Goal: Information Seeking & Learning: Learn about a topic

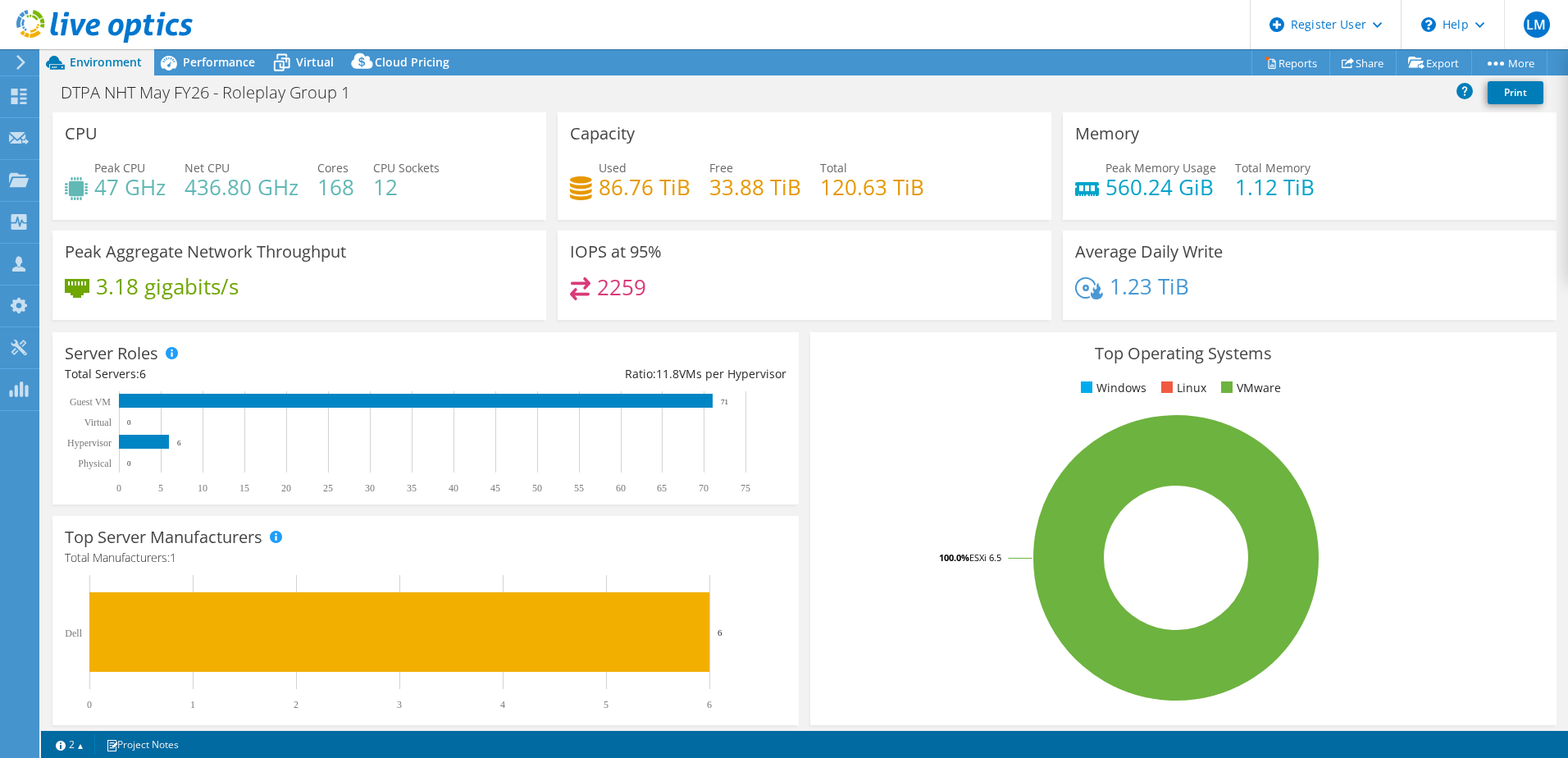
select select "EULondon"
select select "USD"
click at [226, 61] on span "Performance" at bounding box center [218, 62] width 72 height 16
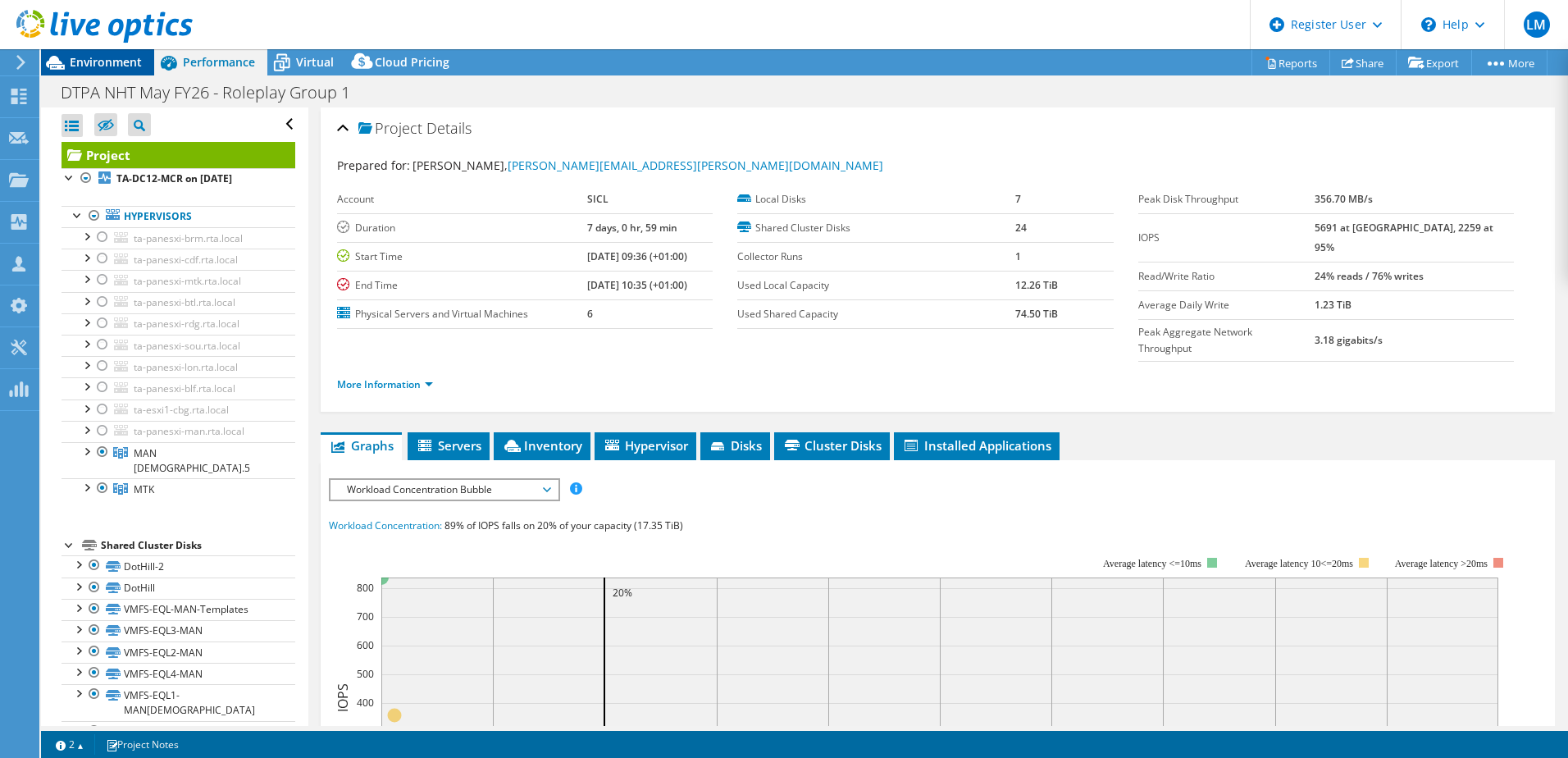
click at [120, 61] on span "Environment" at bounding box center [105, 62] width 72 height 16
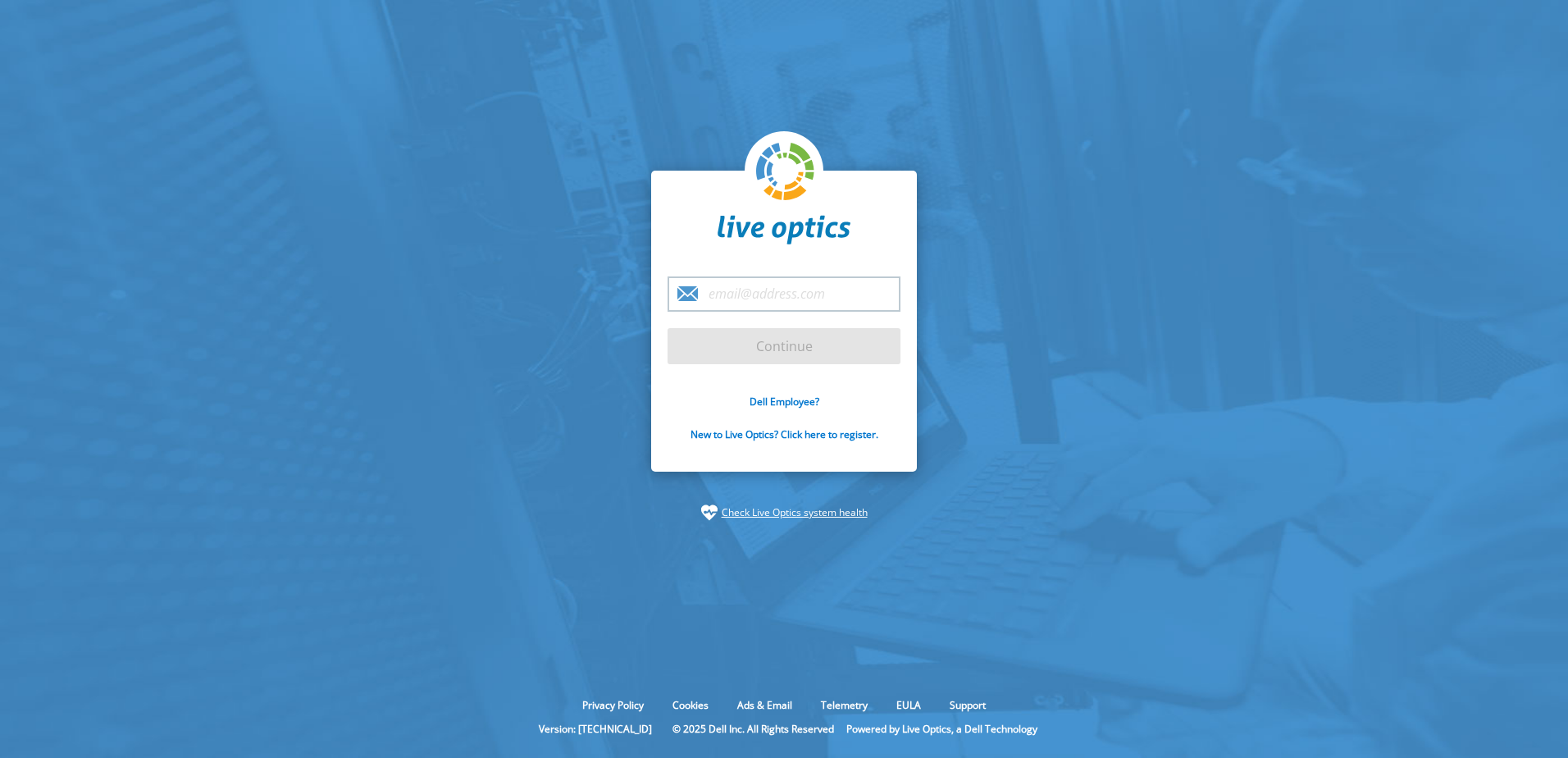
click at [777, 296] on input "email" at bounding box center [784, 294] width 233 height 36
type input "lukas.meyer@dell.com"
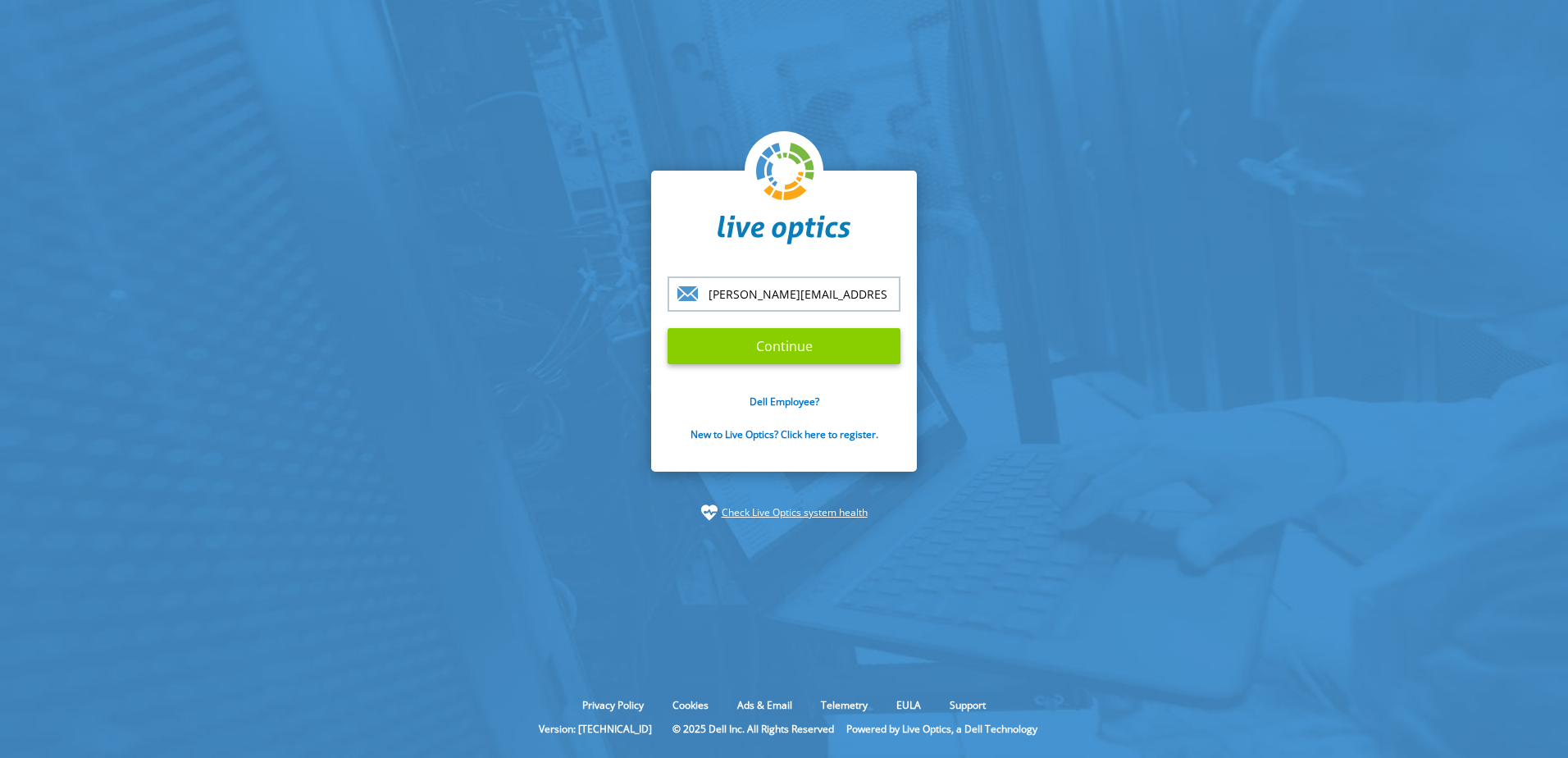
click at [742, 341] on input "Continue" at bounding box center [784, 346] width 233 height 36
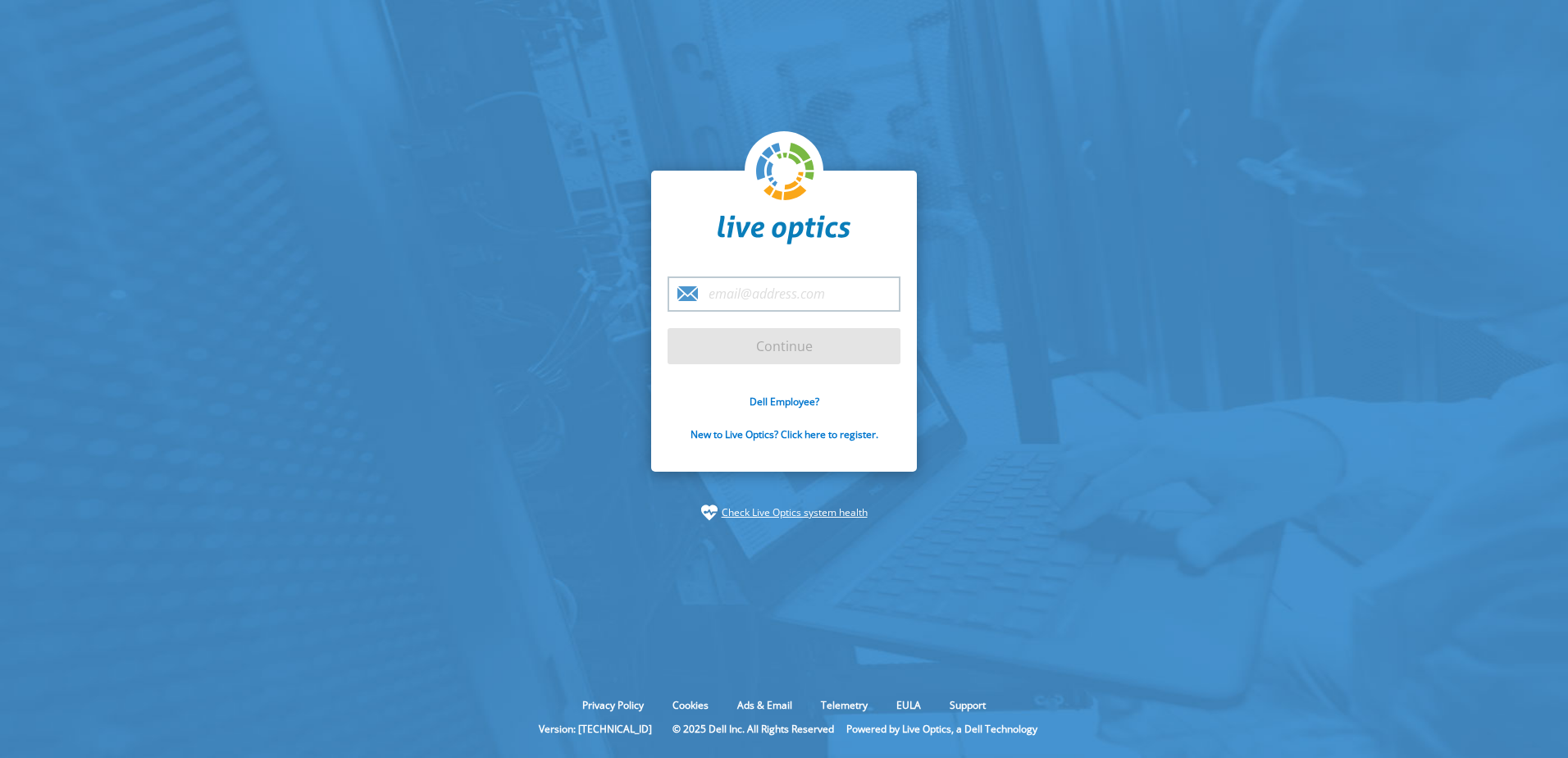
click at [772, 296] on input "email" at bounding box center [784, 294] width 233 height 36
type input "lukas.meyer@dell.com"
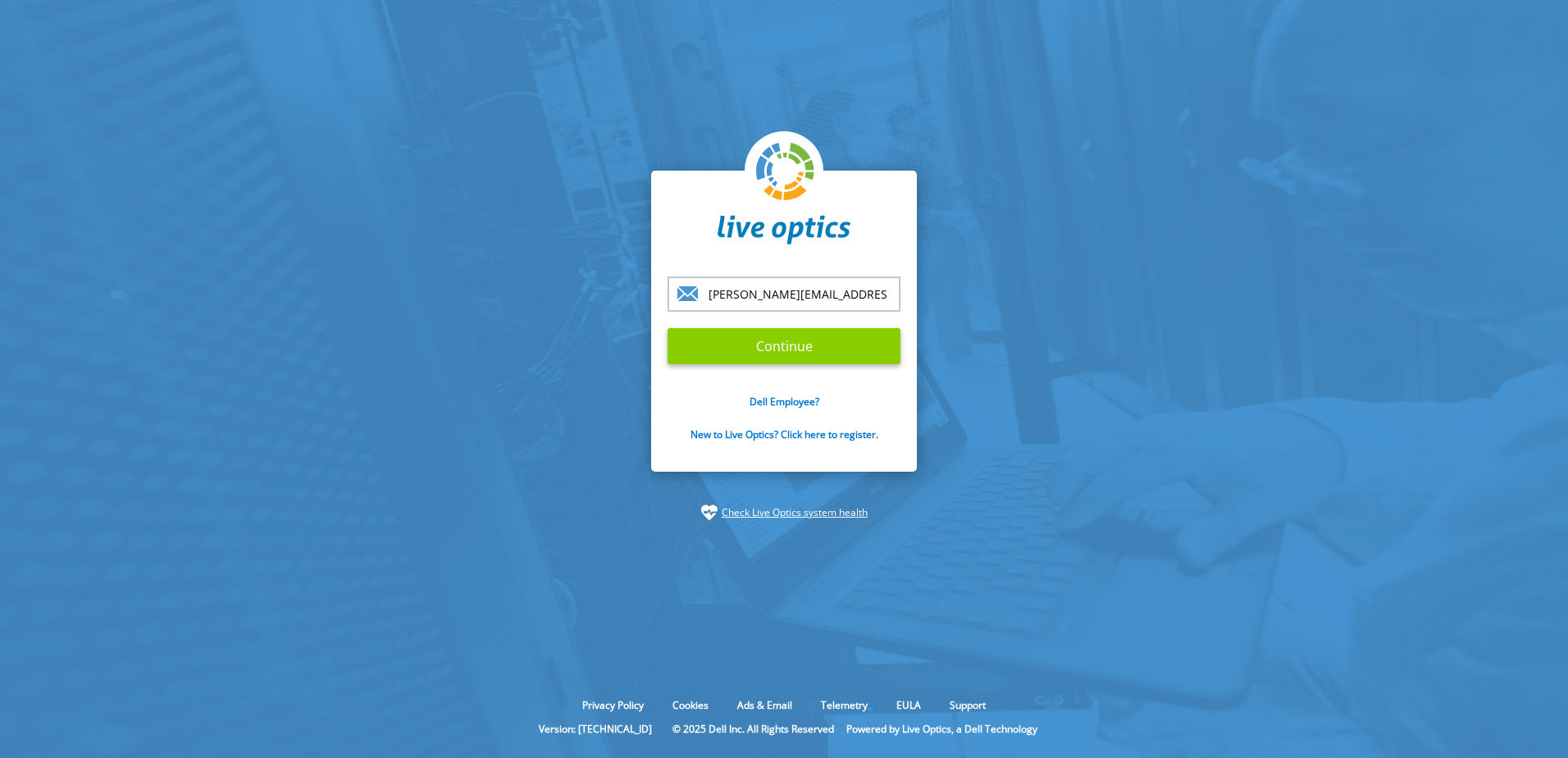
click at [751, 345] on input "Continue" at bounding box center [784, 346] width 233 height 36
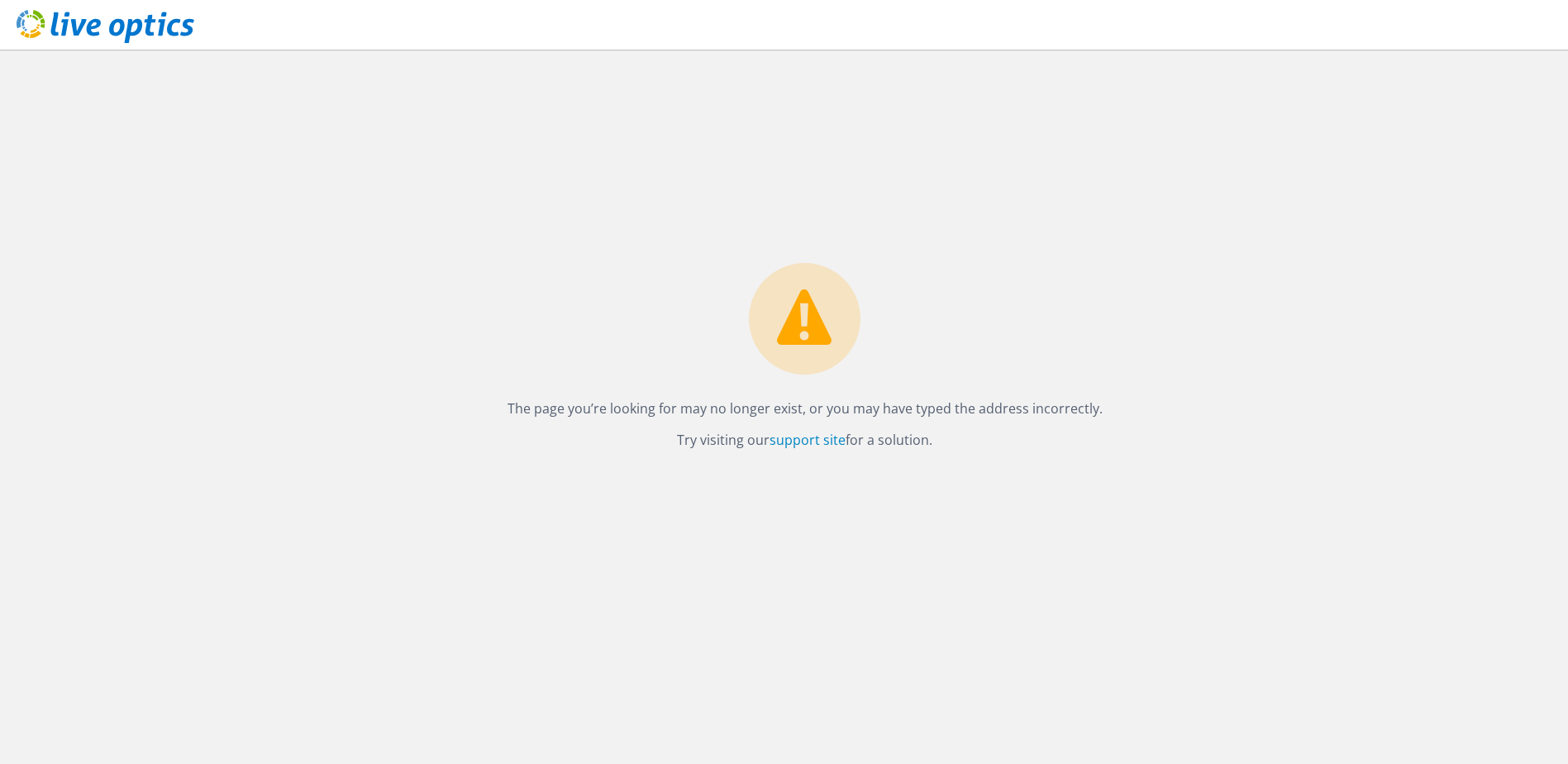
click at [795, 328] on icon at bounding box center [804, 317] width 55 height 56
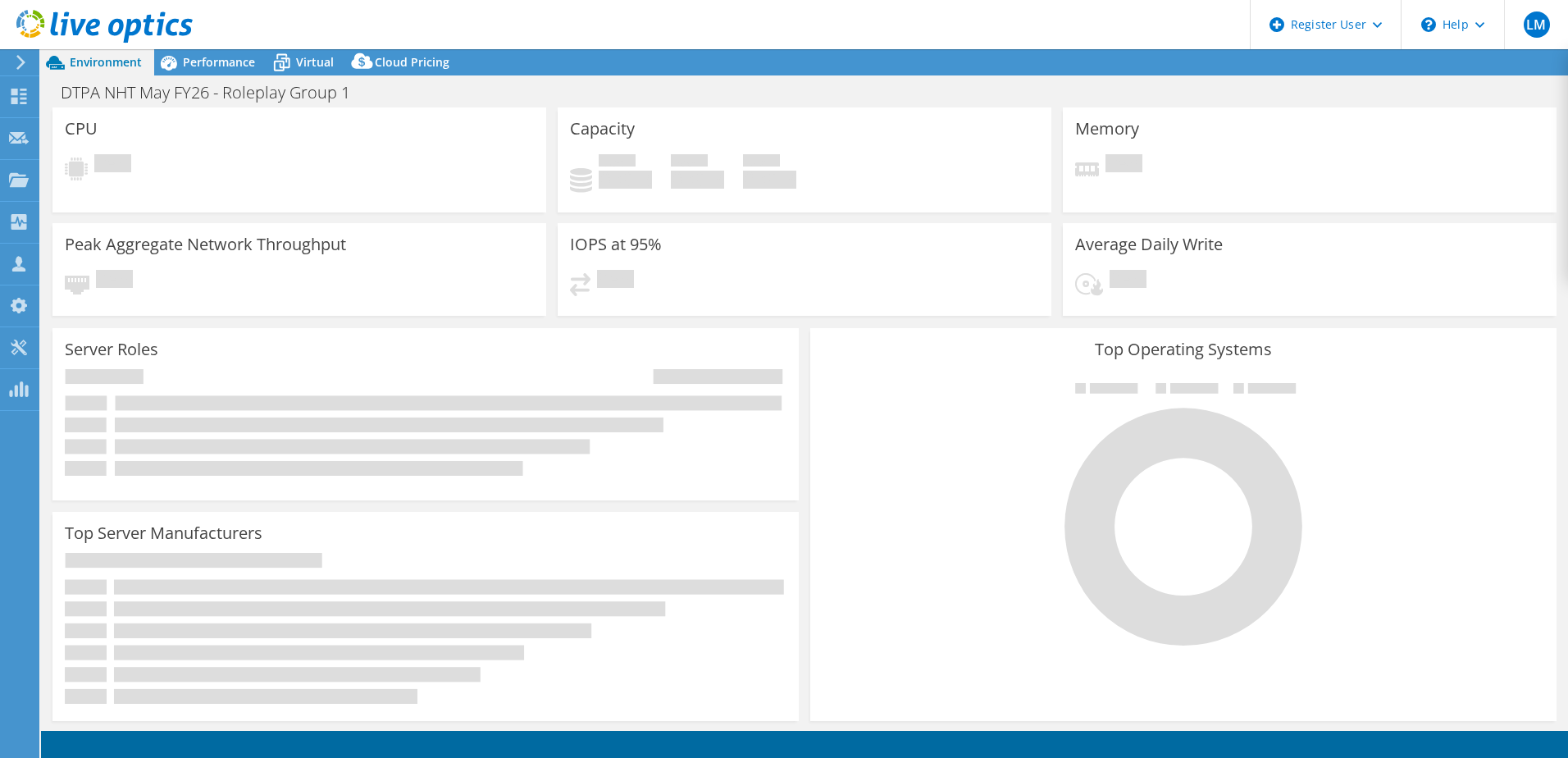
select select "EULondon"
select select "USD"
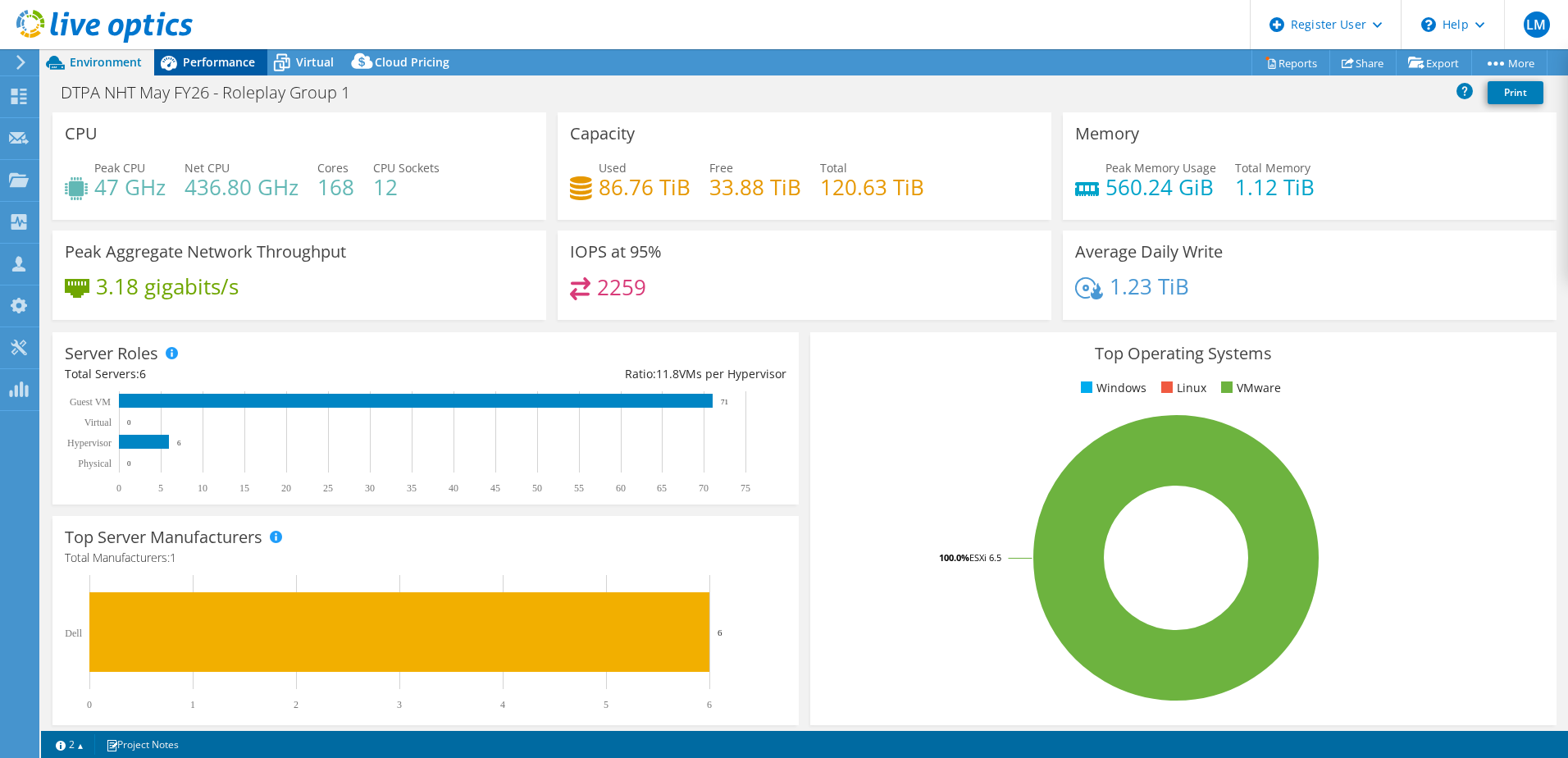
click at [198, 69] on span "Performance" at bounding box center [218, 62] width 72 height 16
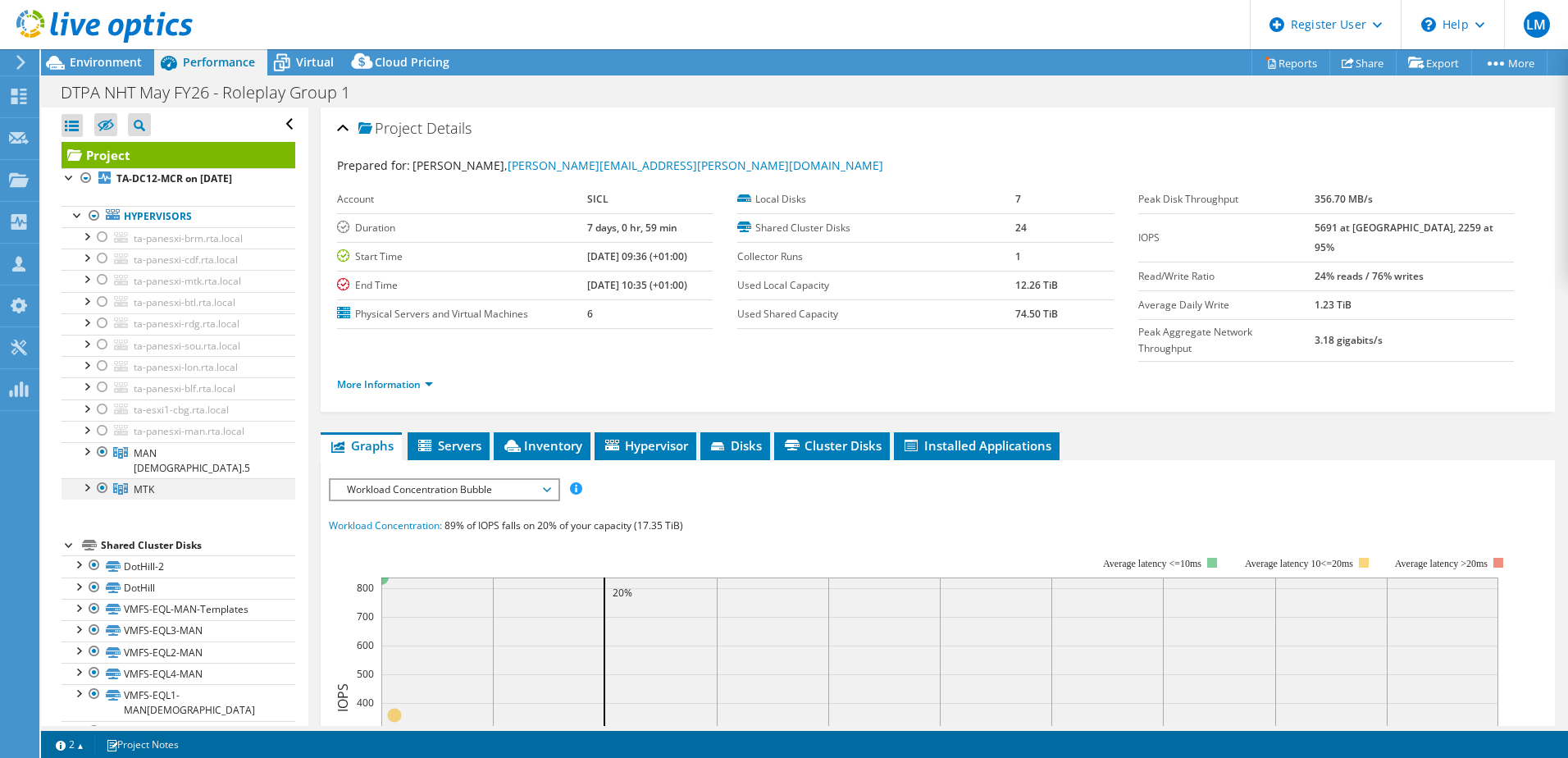
click at [102, 479] on div at bounding box center [102, 489] width 17 height 20
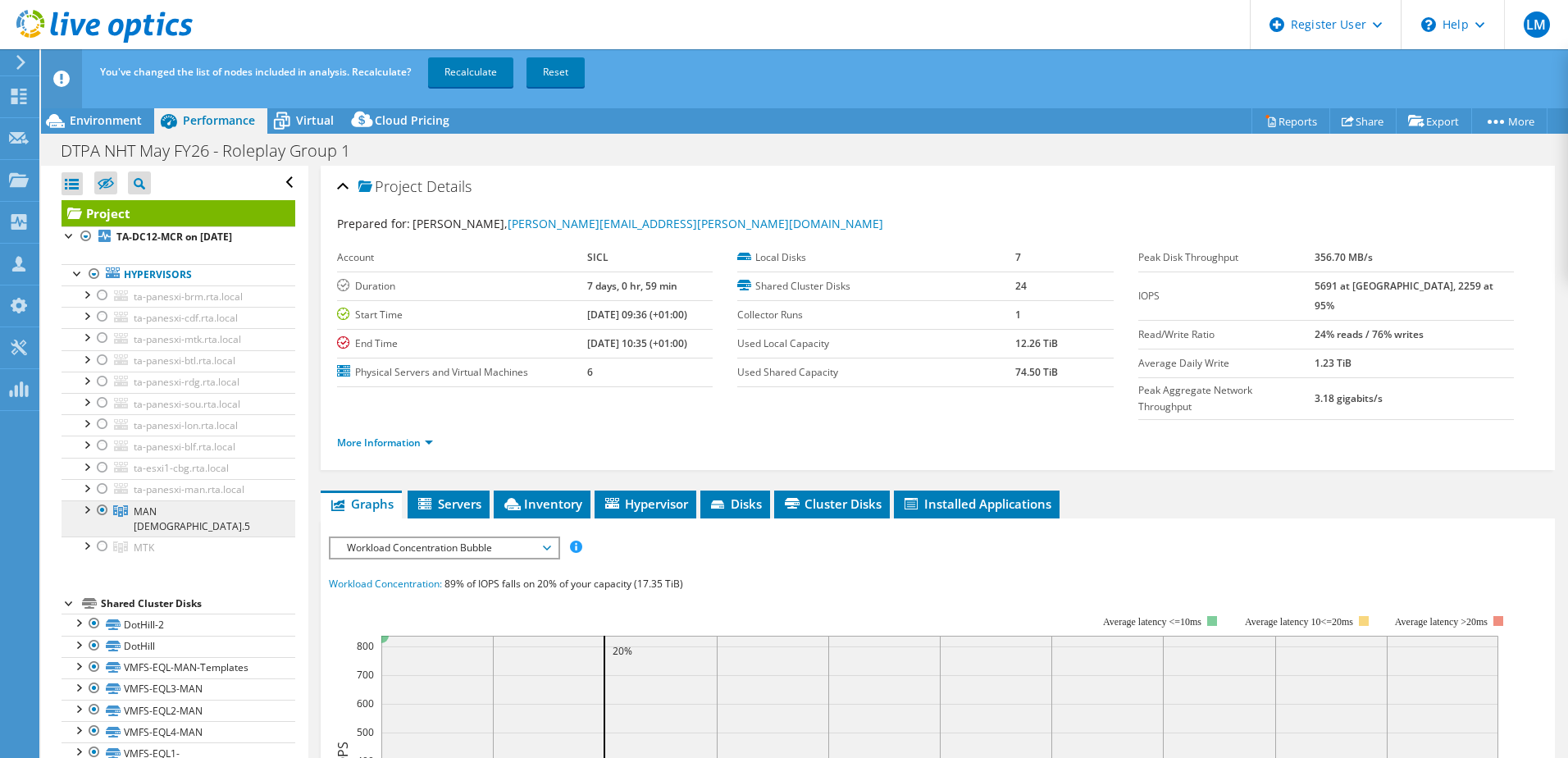
click at [168, 517] on span "MAN [DEMOGRAPHIC_DATA].5" at bounding box center [192, 519] width 116 height 29
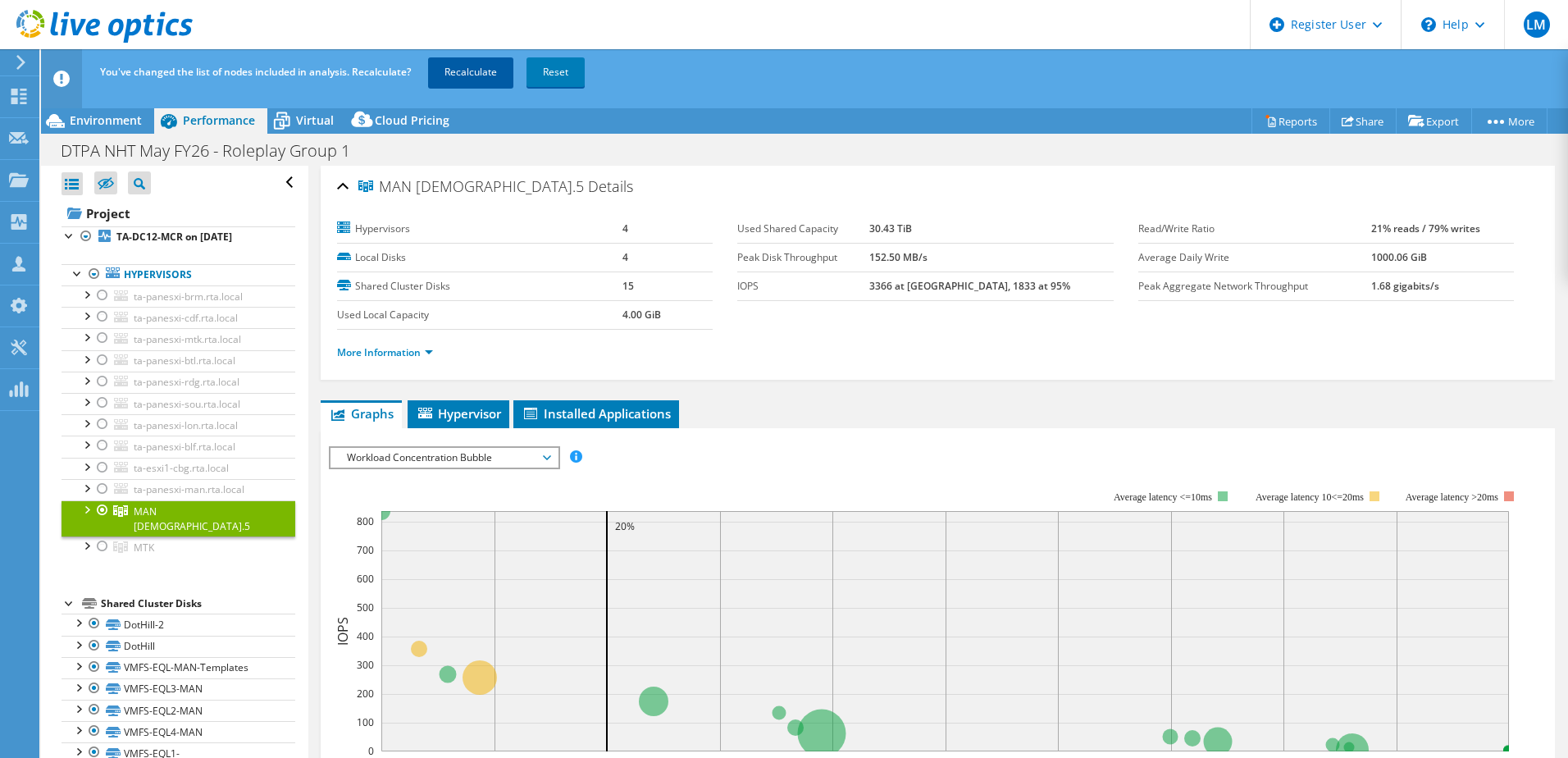
click at [470, 71] on link "Recalculate" at bounding box center [470, 73] width 85 height 30
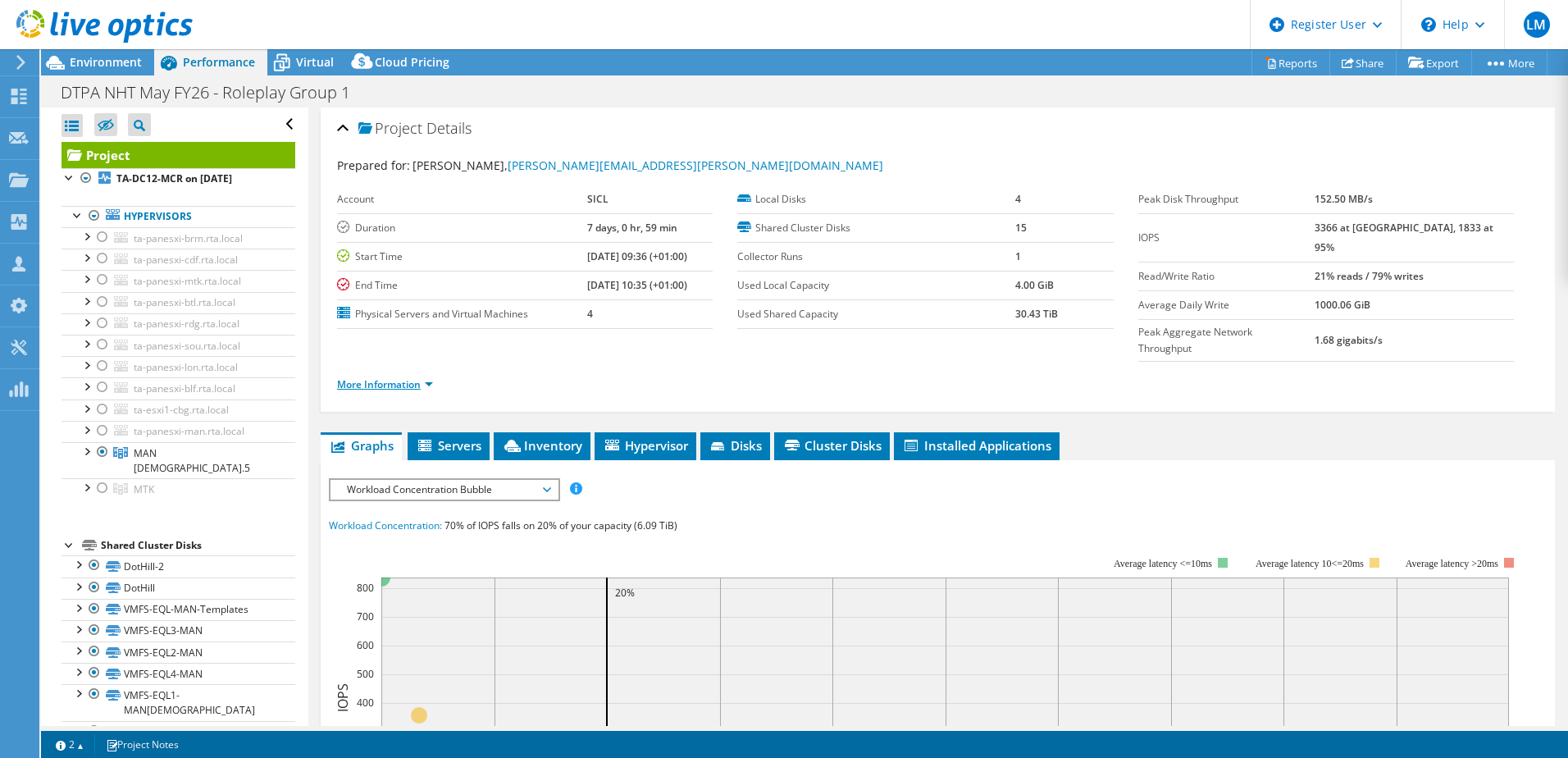
click at [409, 378] on link "More Information" at bounding box center [385, 384] width 96 height 14
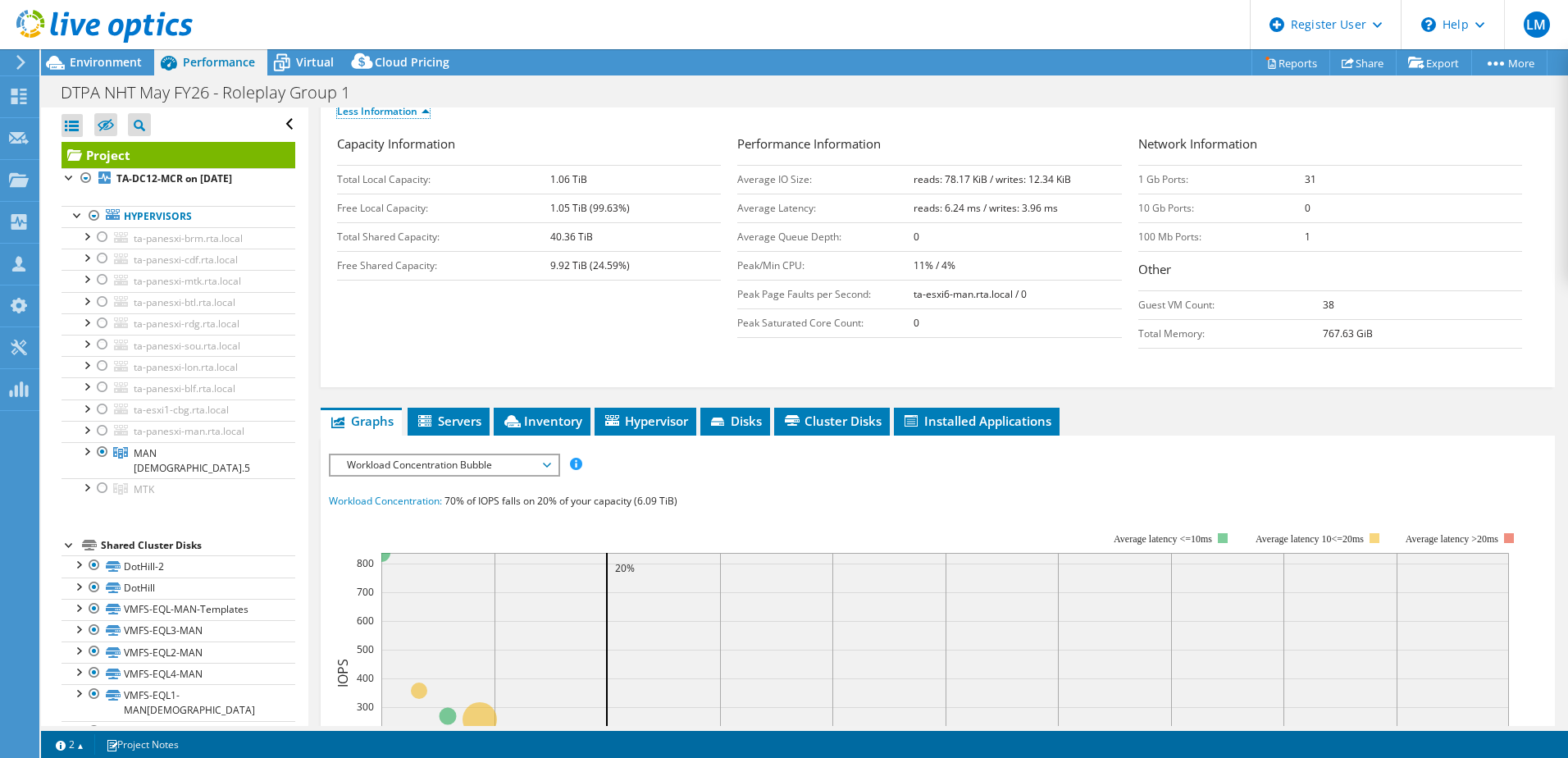
scroll to position [547, 0]
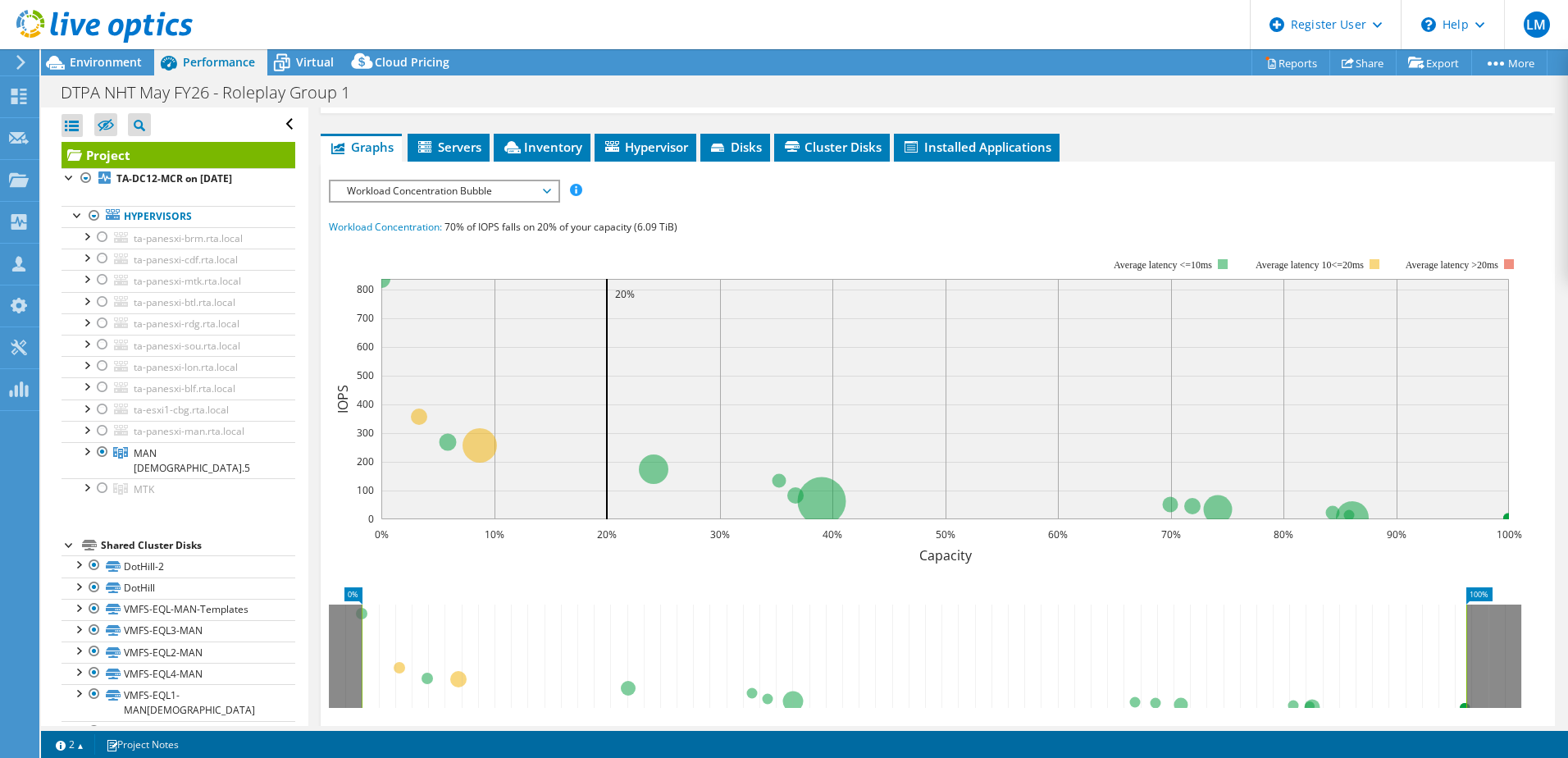
click at [473, 181] on span "Workload Concentration Bubble" at bounding box center [444, 191] width 211 height 20
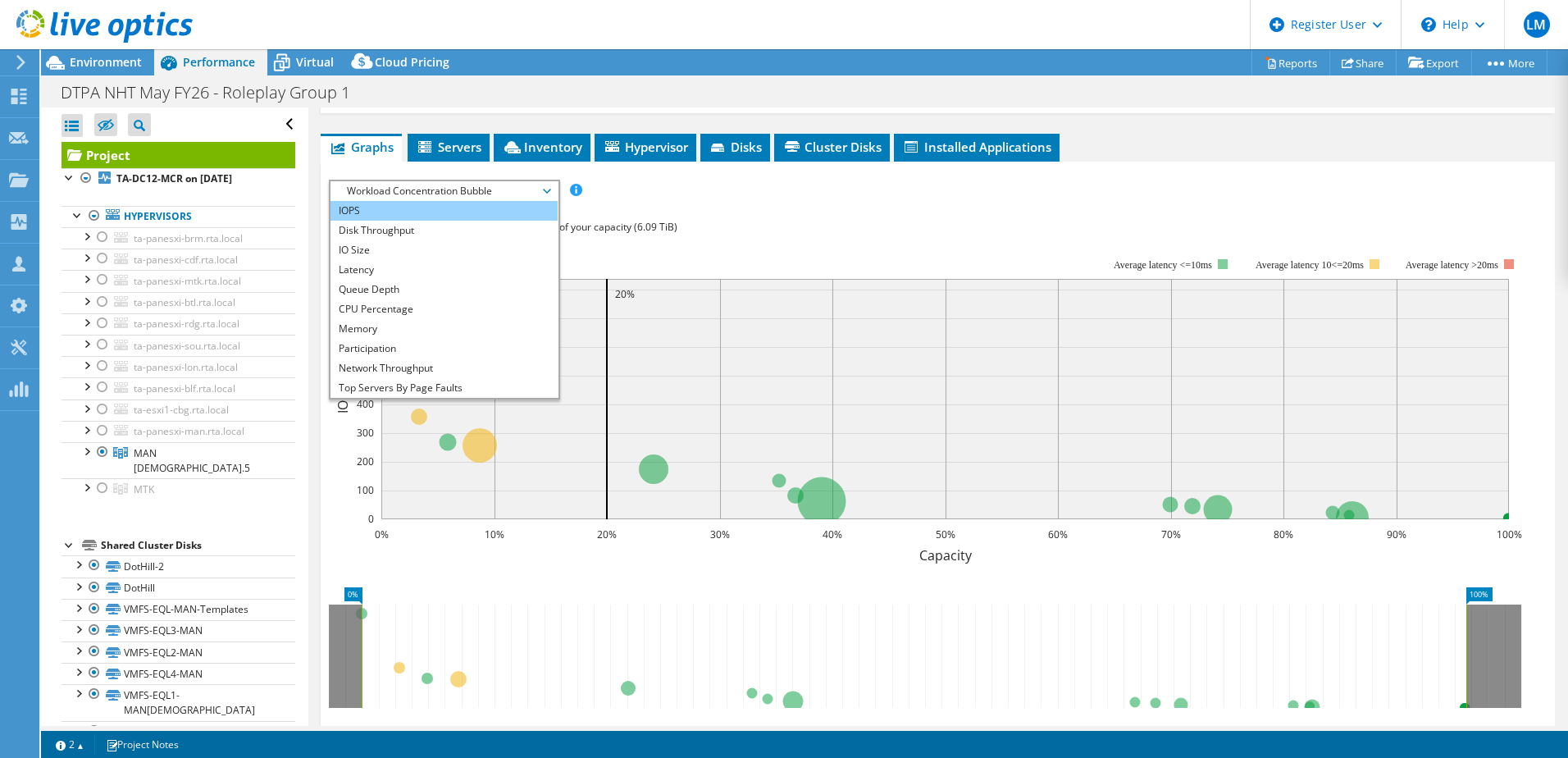
click at [392, 201] on li "IOPS" at bounding box center [444, 211] width 227 height 20
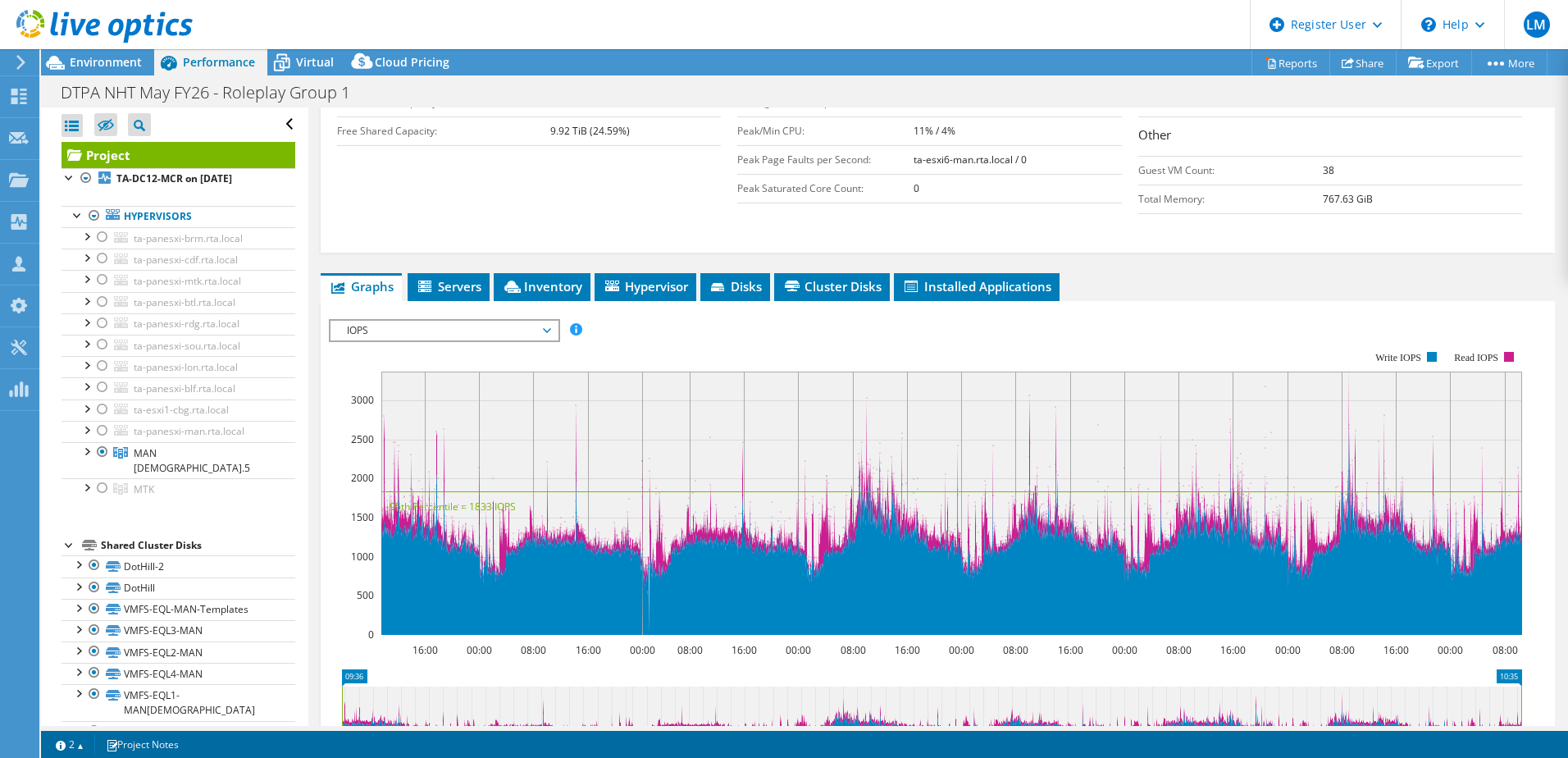
scroll to position [369, 0]
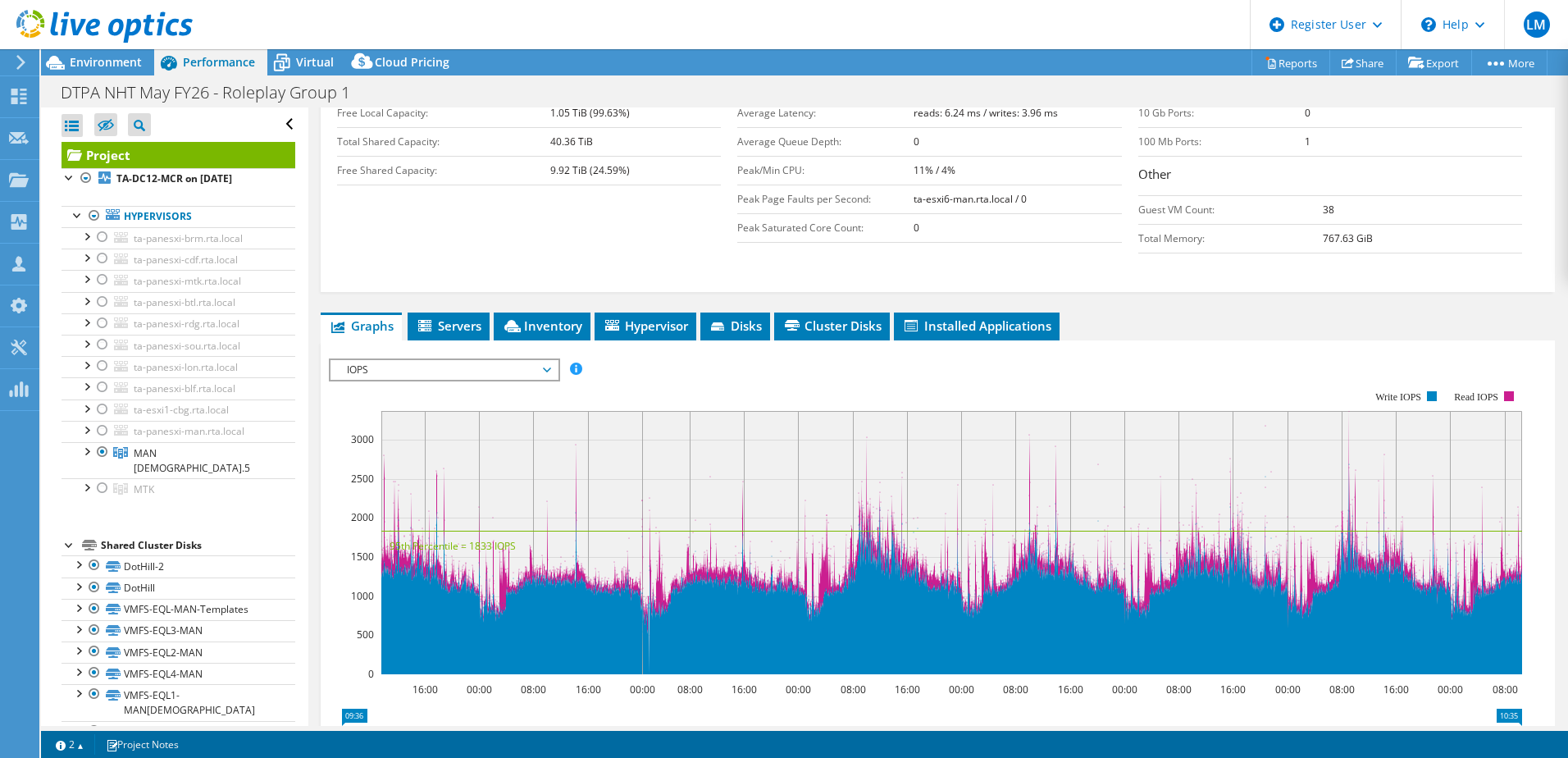
click at [488, 360] on span "IOPS" at bounding box center [444, 370] width 211 height 20
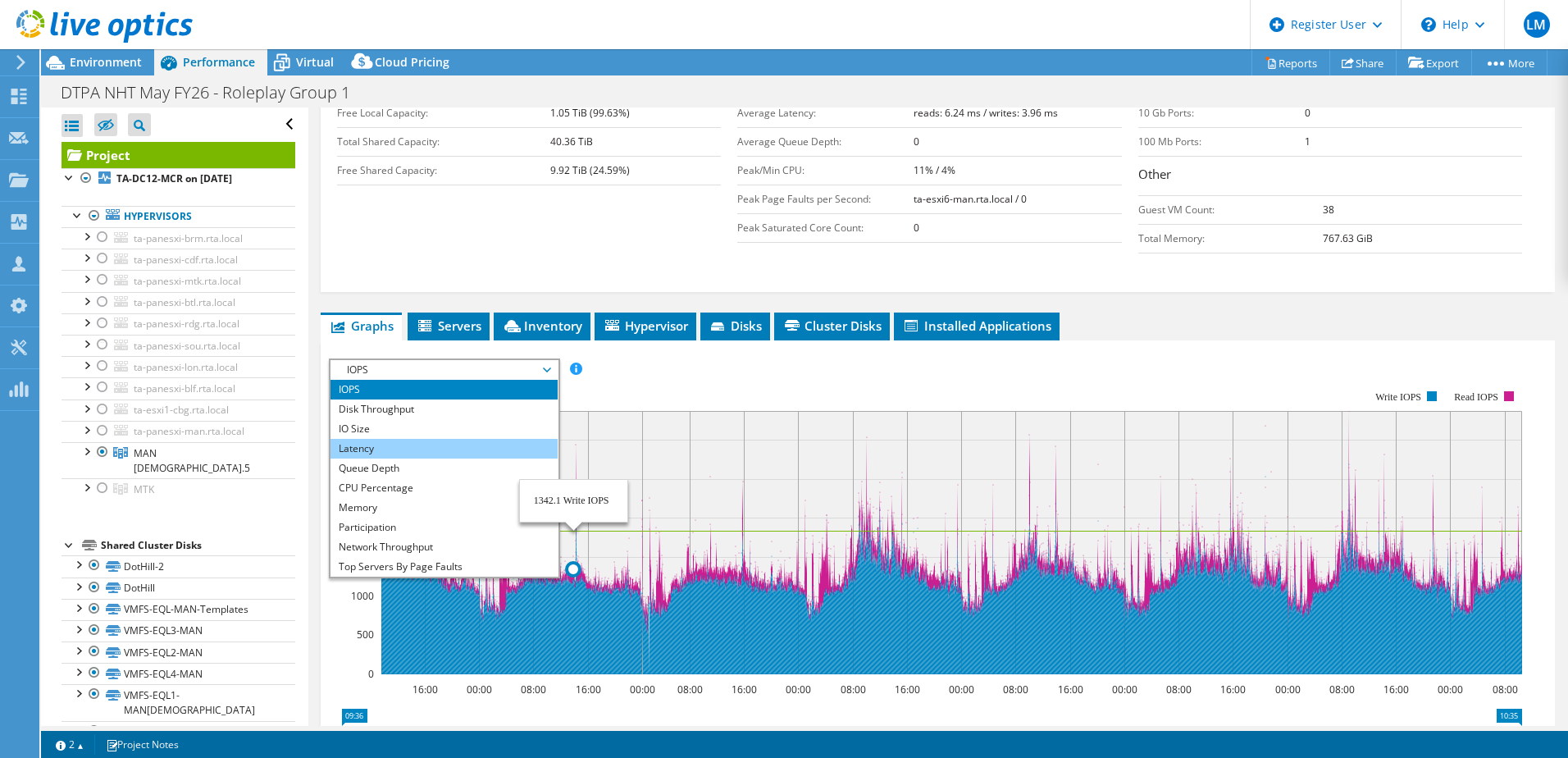
click at [373, 439] on li "Latency" at bounding box center [444, 449] width 227 height 20
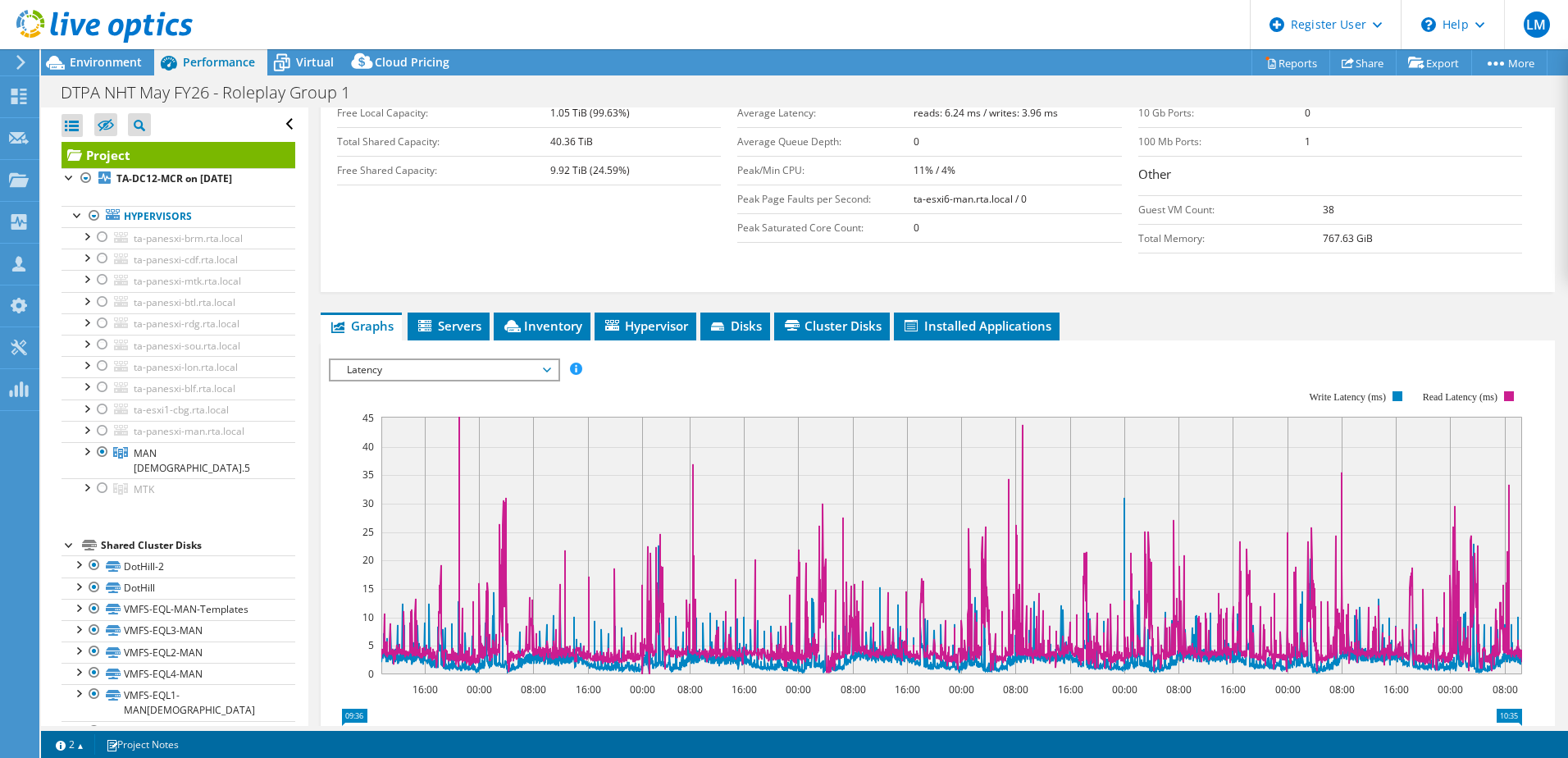
click at [494, 360] on span "Latency" at bounding box center [444, 370] width 211 height 20
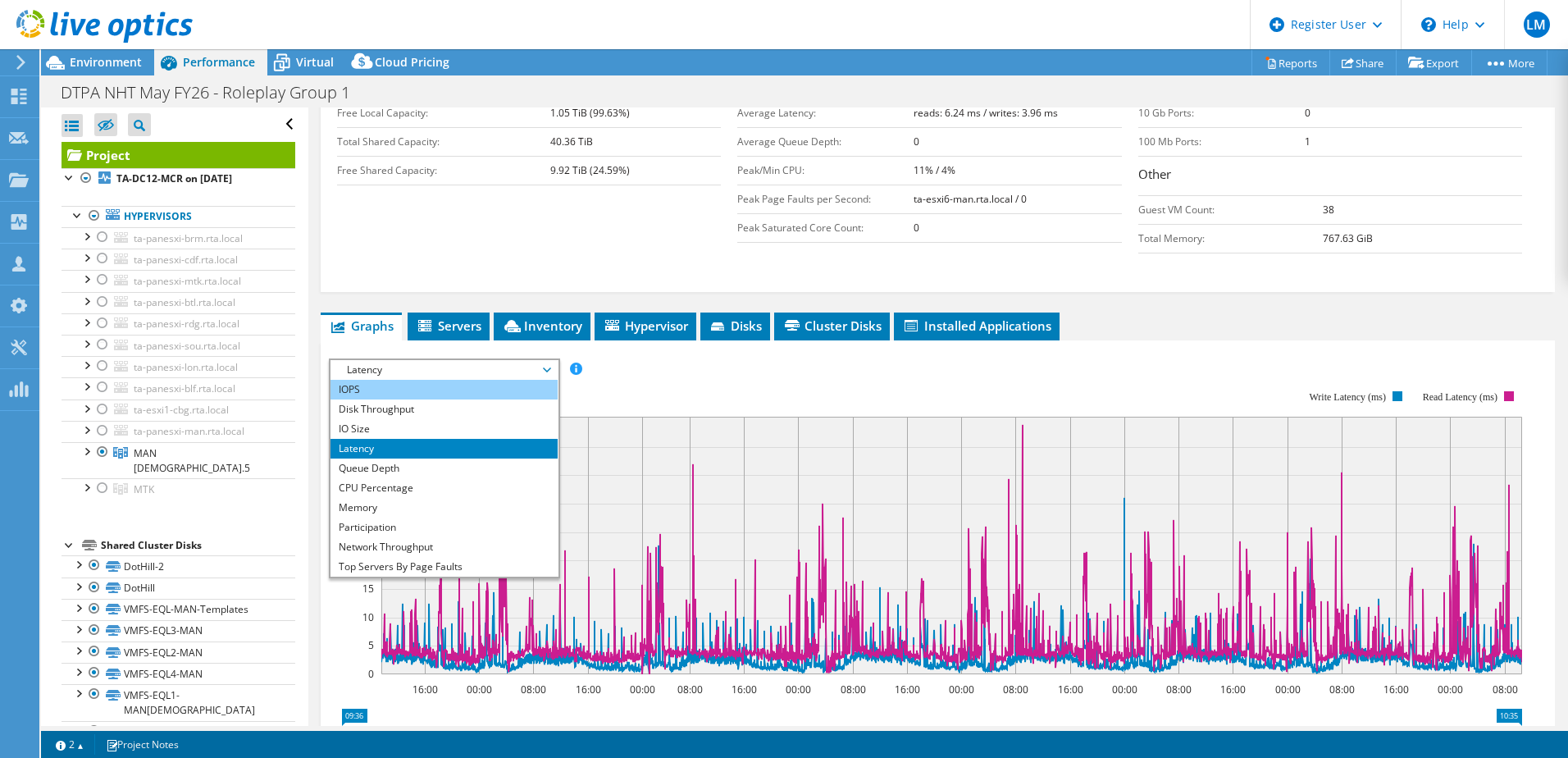
click at [426, 380] on li "IOPS" at bounding box center [444, 390] width 227 height 20
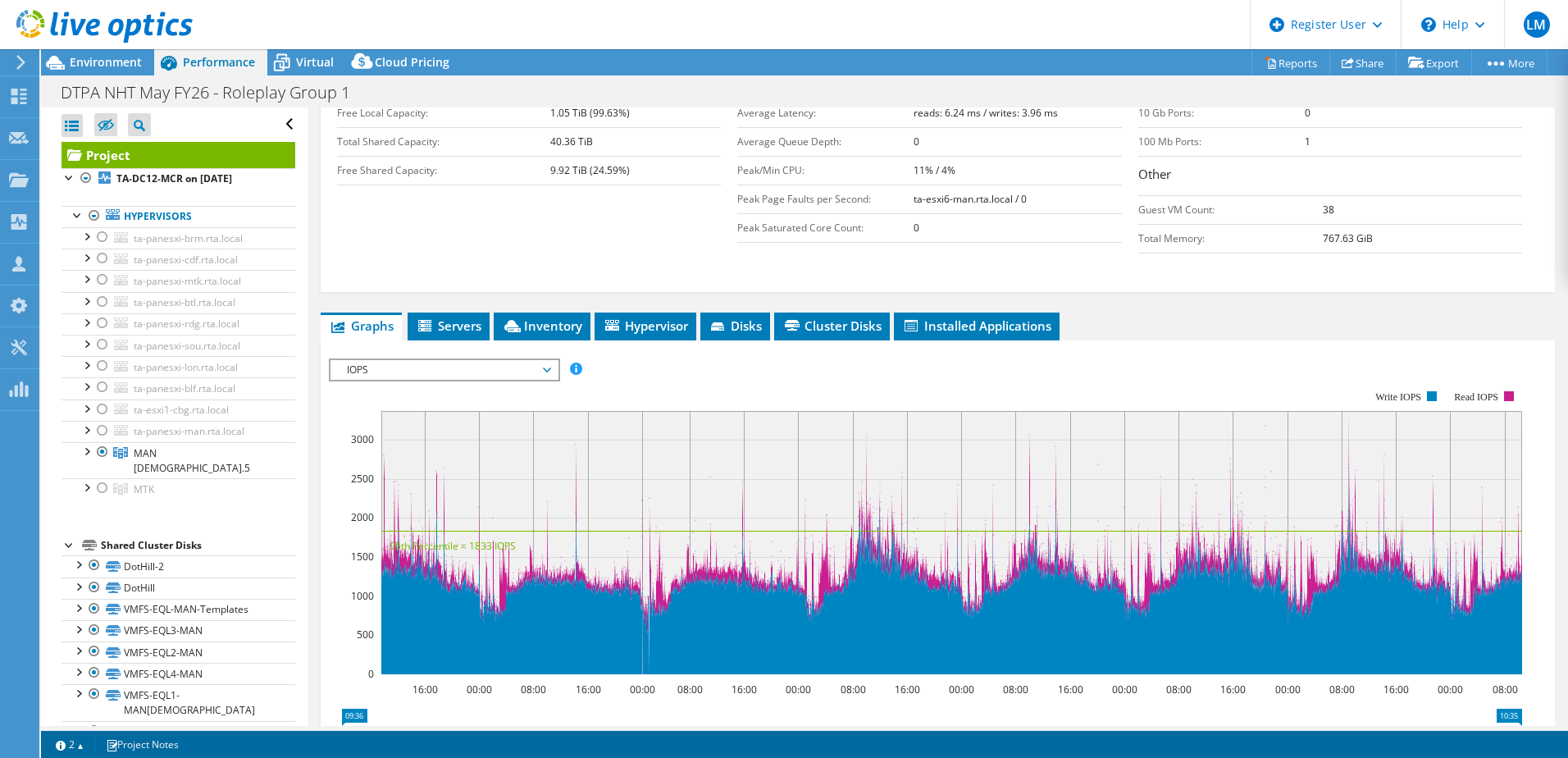
click at [541, 360] on span "IOPS" at bounding box center [444, 370] width 211 height 20
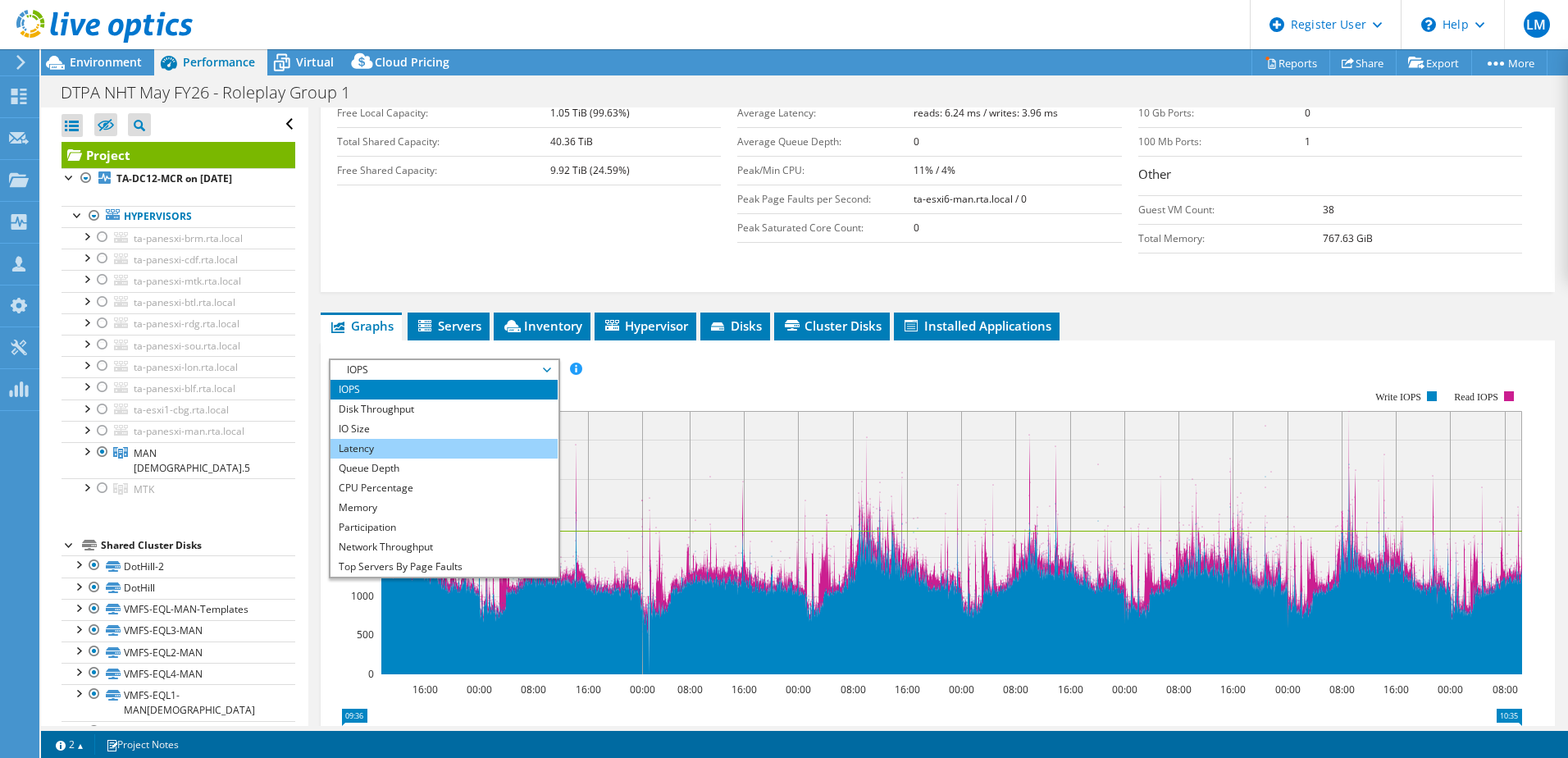
click at [429, 439] on li "Latency" at bounding box center [444, 449] width 227 height 20
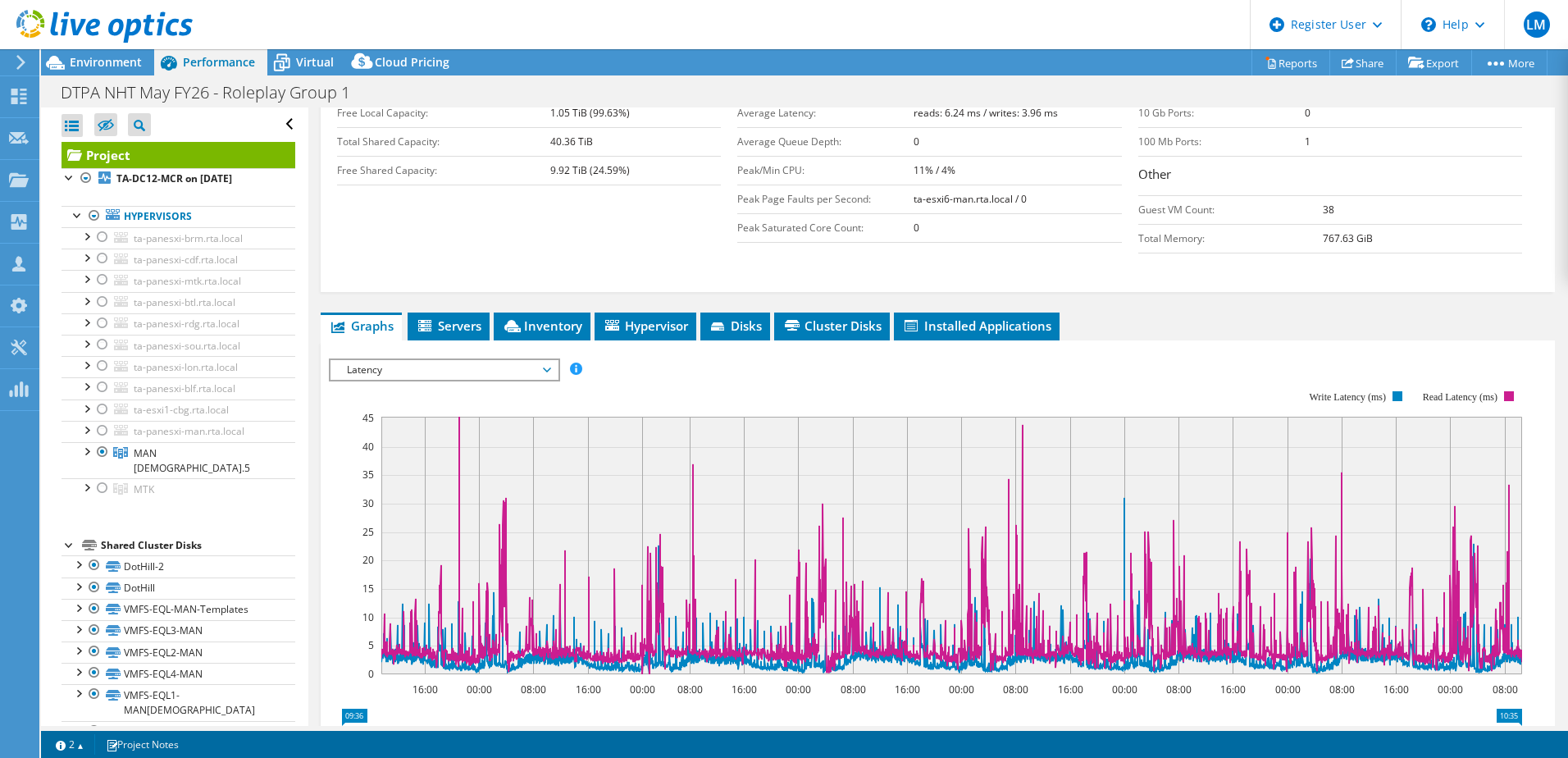
click at [499, 360] on span "Latency" at bounding box center [444, 370] width 211 height 20
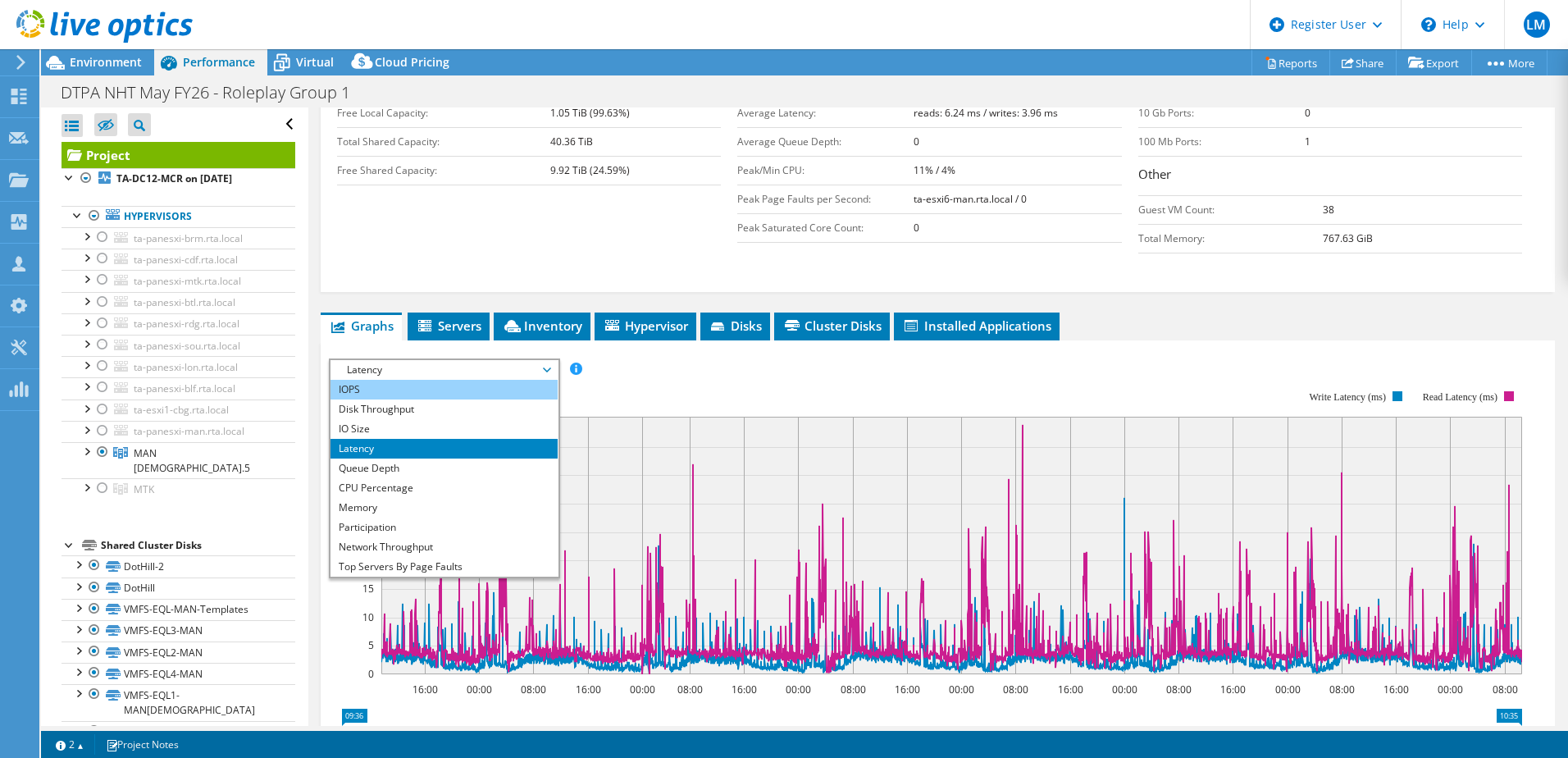
click at [457, 380] on li "IOPS" at bounding box center [444, 390] width 227 height 20
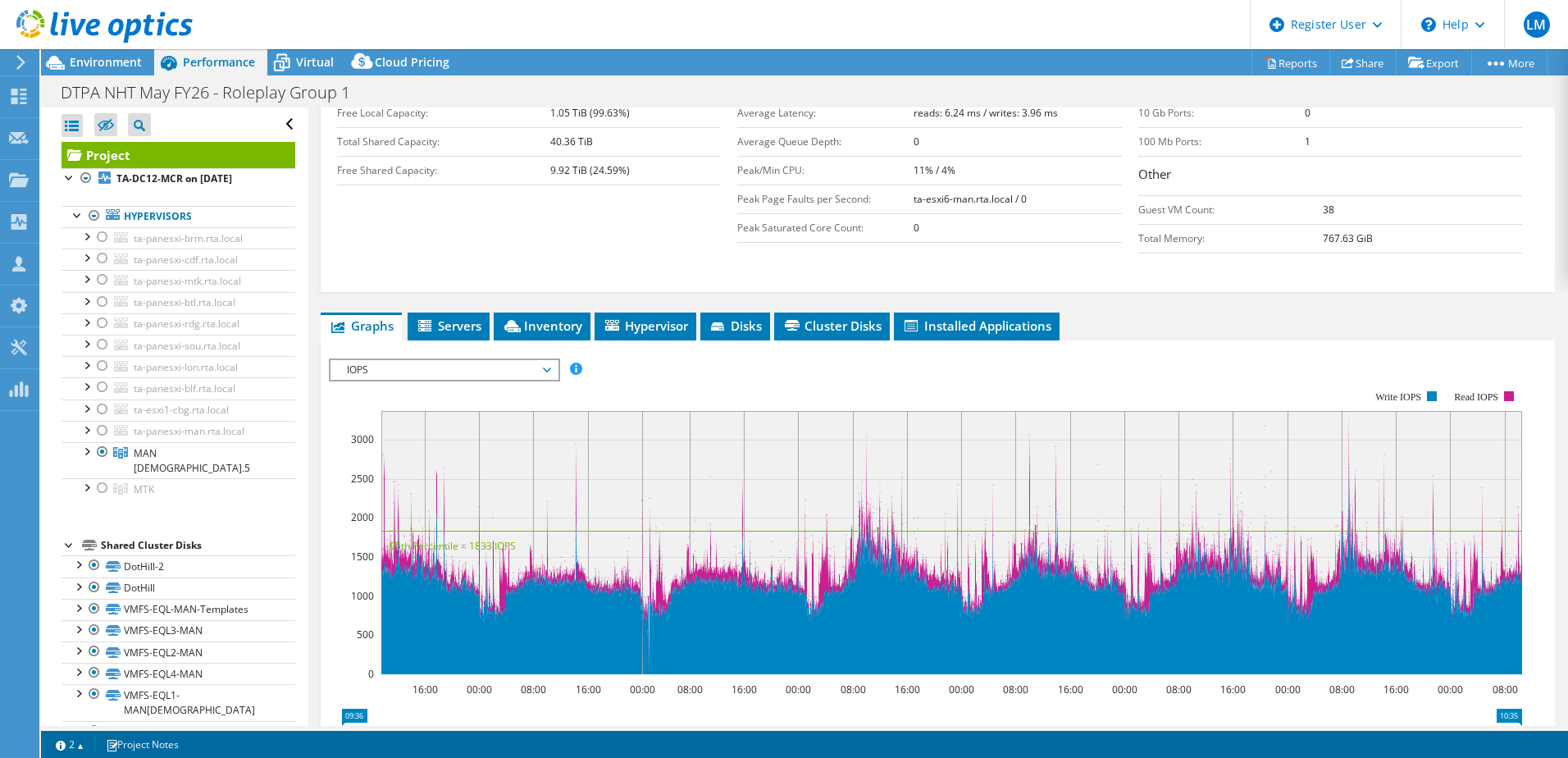
scroll to position [0, 0]
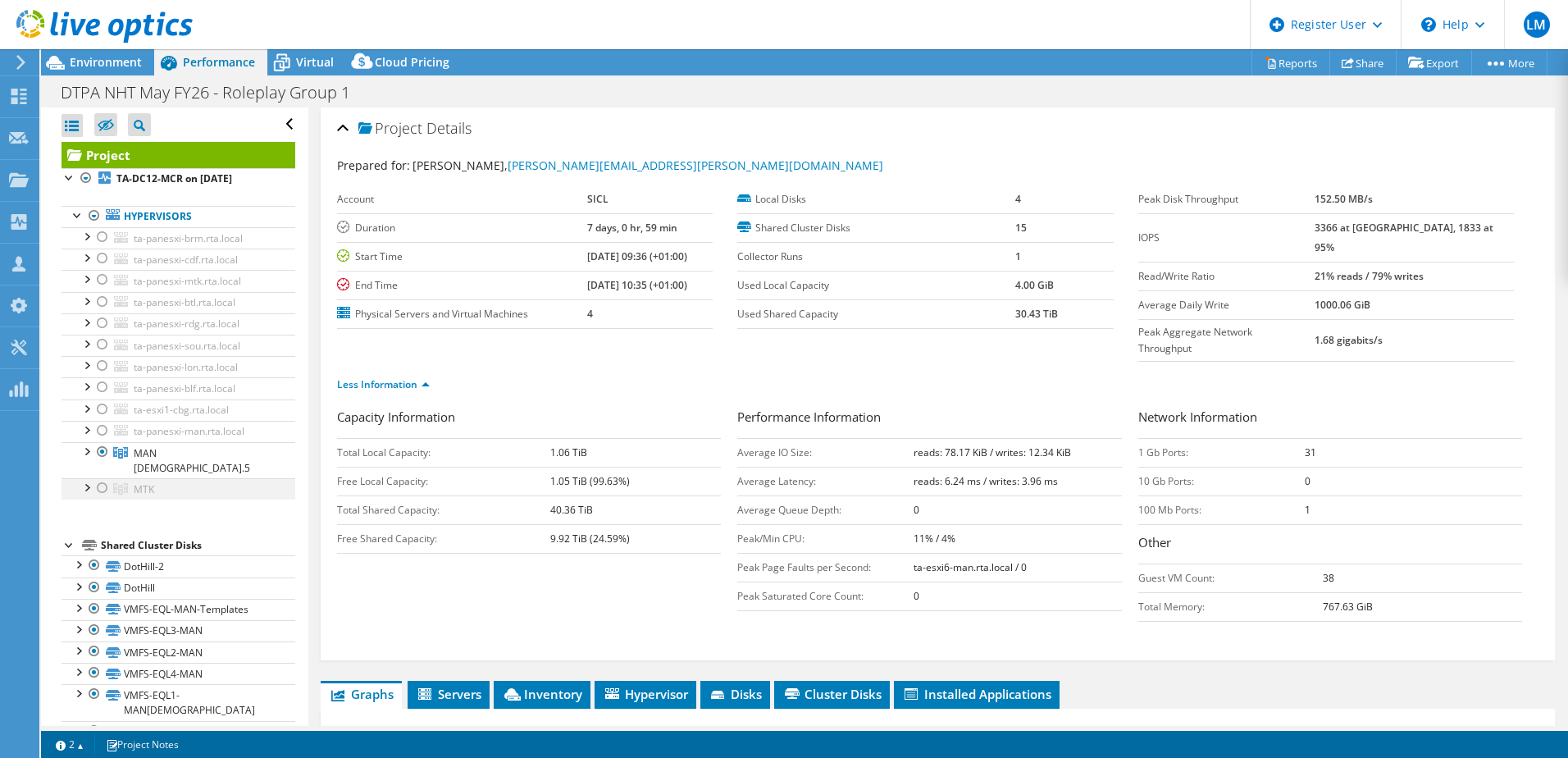
click at [100, 479] on div at bounding box center [102, 489] width 17 height 20
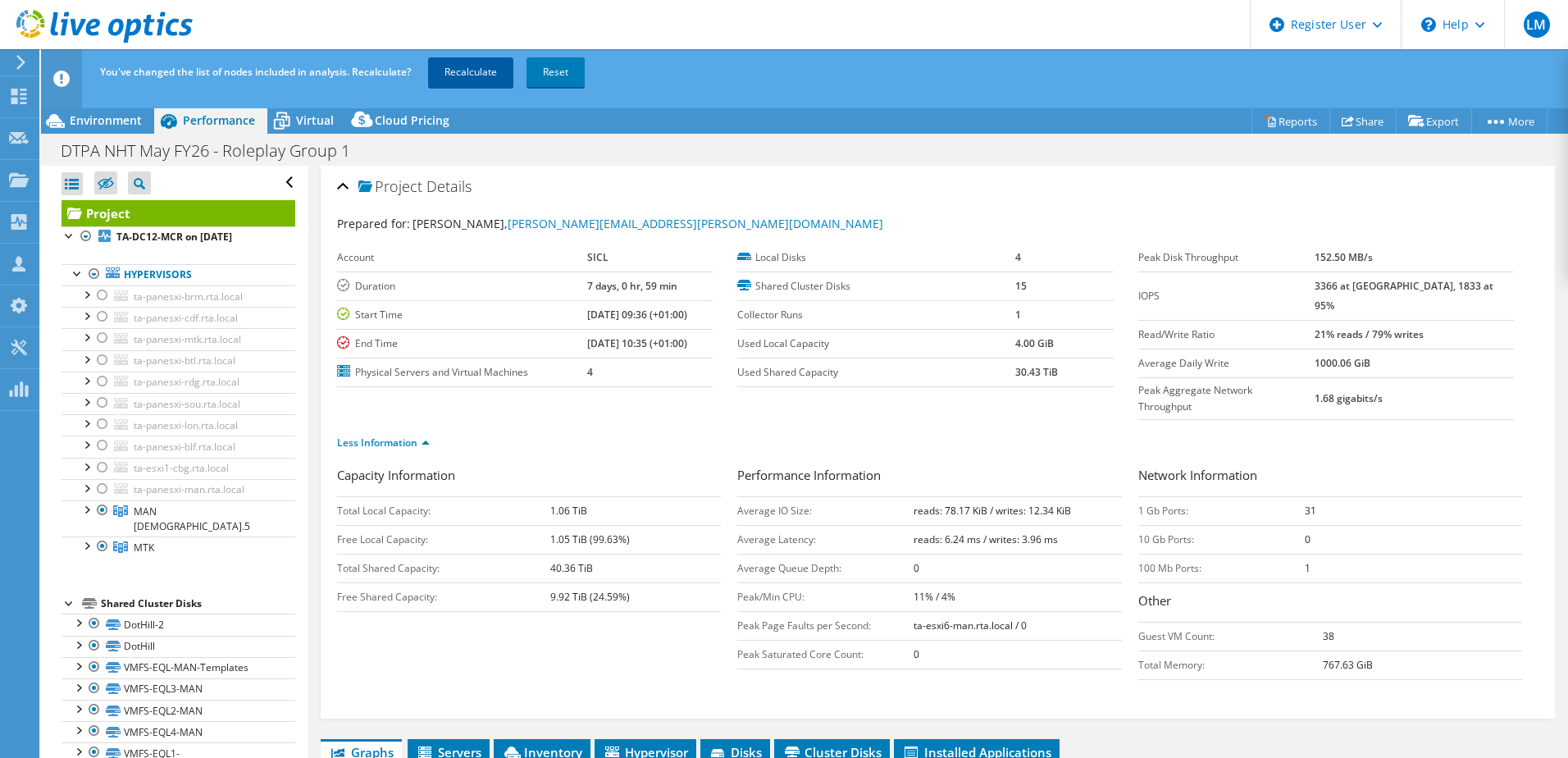
click at [449, 76] on link "Recalculate" at bounding box center [470, 73] width 85 height 30
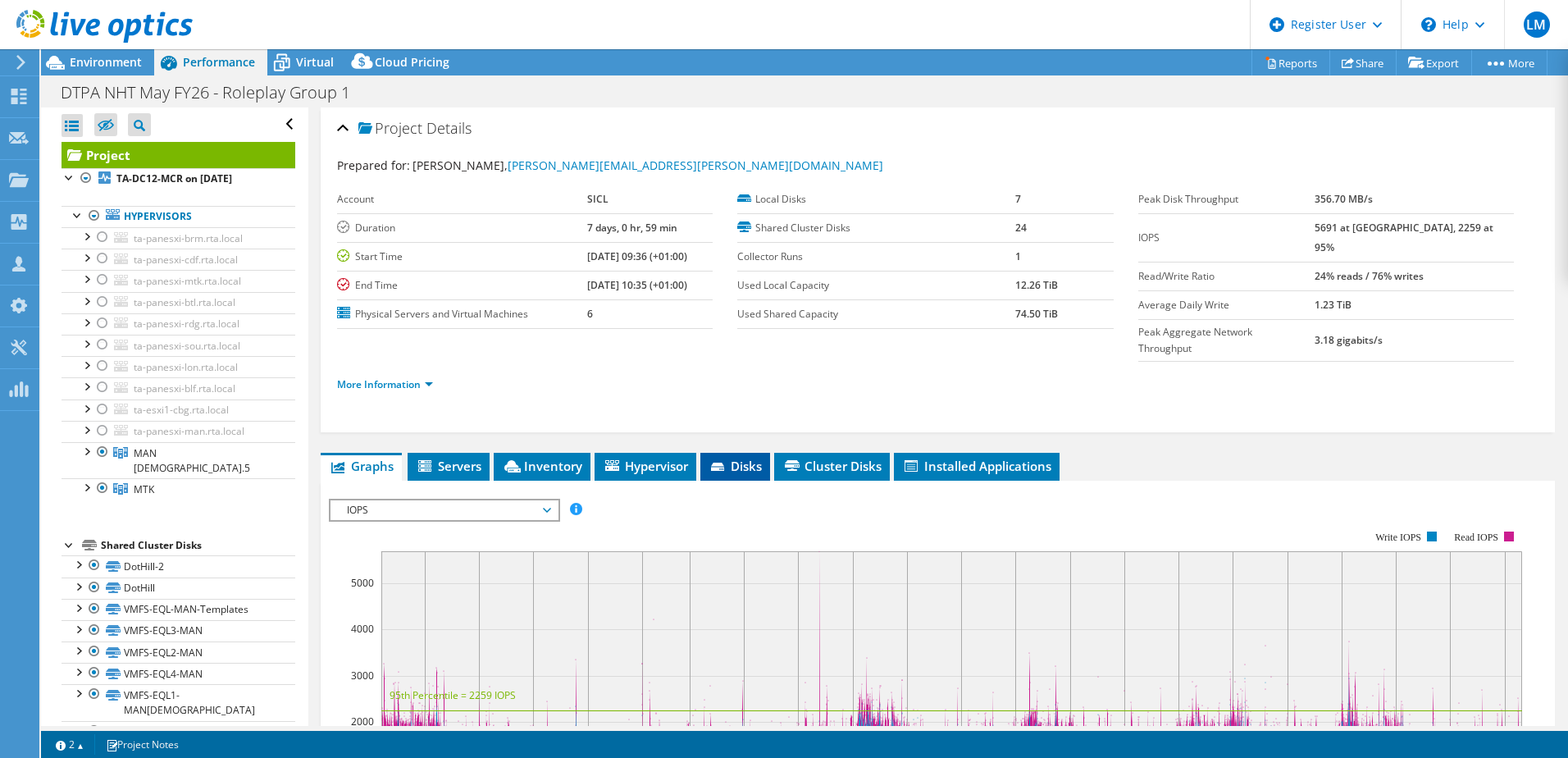
click at [752, 453] on li "Disks" at bounding box center [735, 467] width 69 height 28
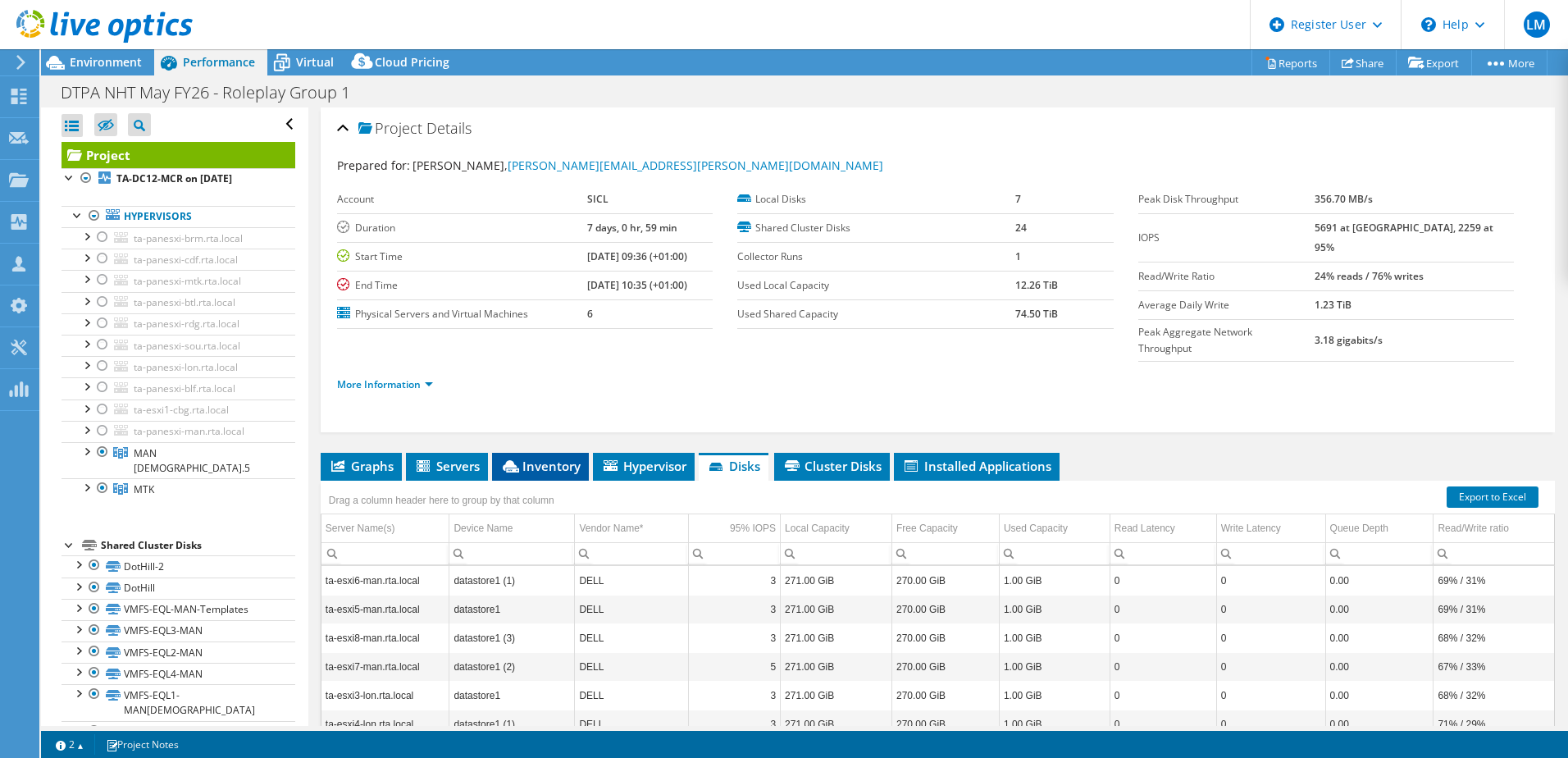
click at [555, 458] on span "Inventory" at bounding box center [540, 466] width 80 height 17
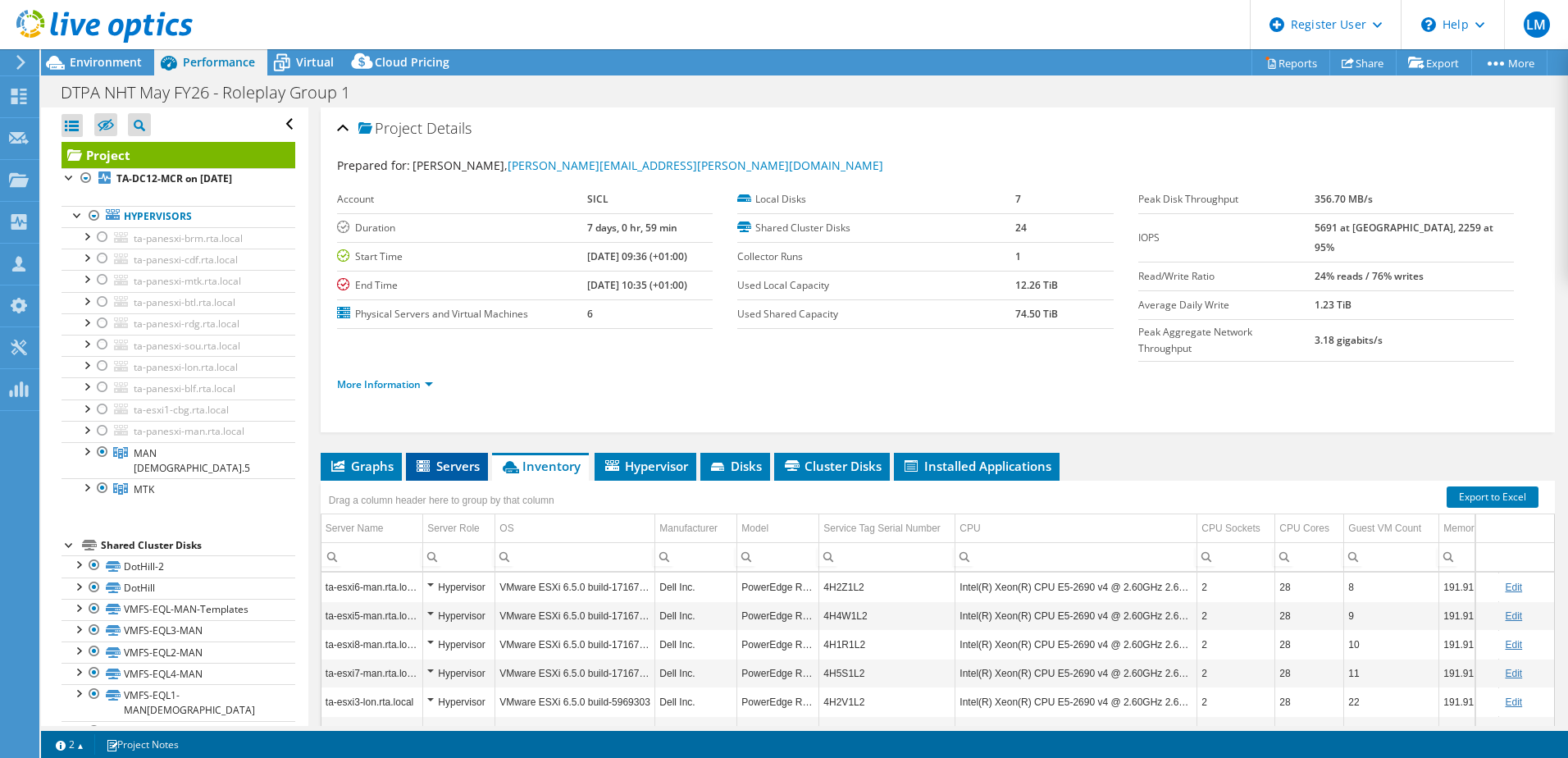
click at [459, 458] on span "Servers" at bounding box center [446, 466] width 65 height 17
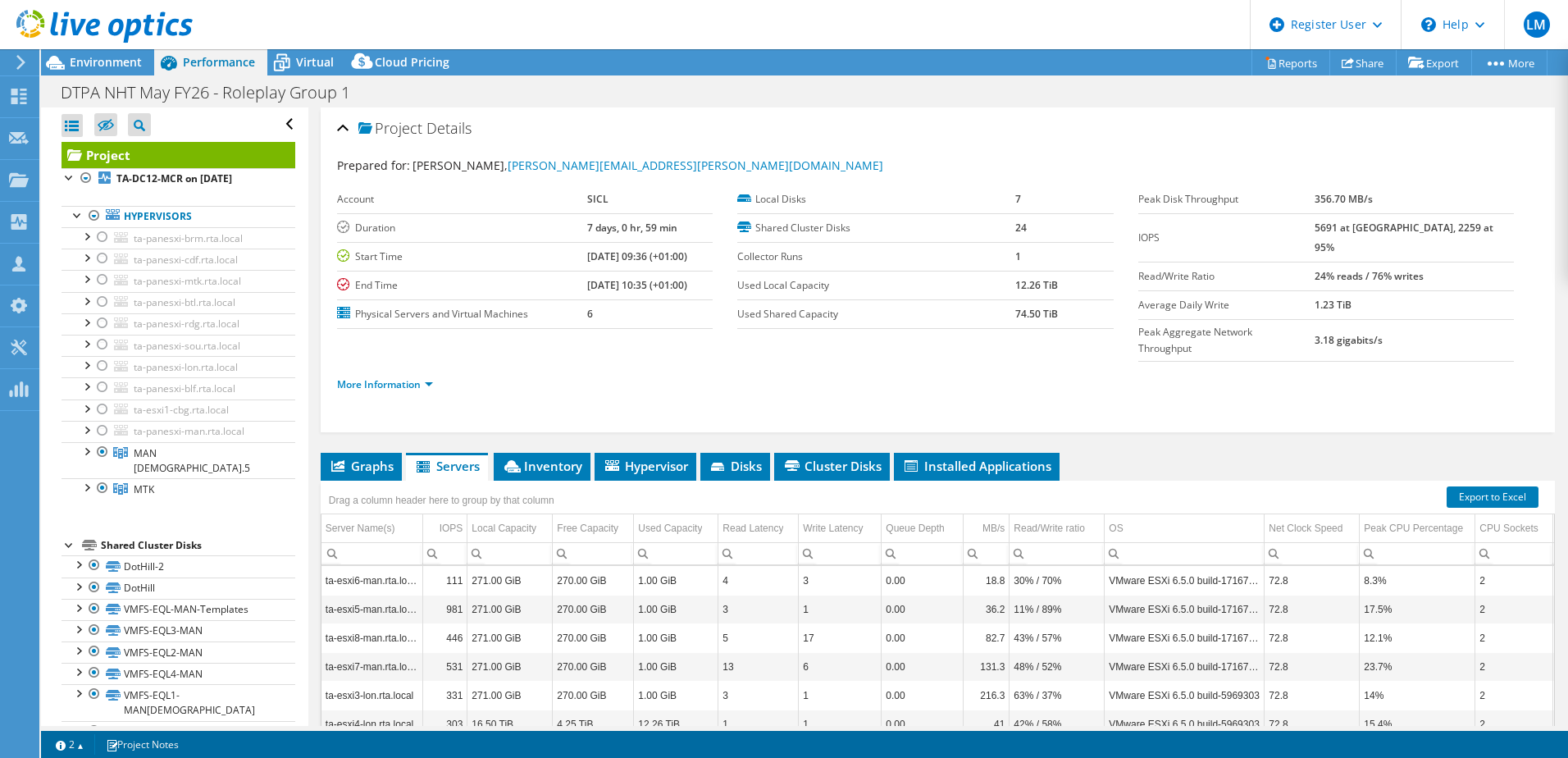
click at [127, 55] on div at bounding box center [96, 27] width 192 height 55
click at [121, 60] on span "Environment" at bounding box center [105, 62] width 72 height 16
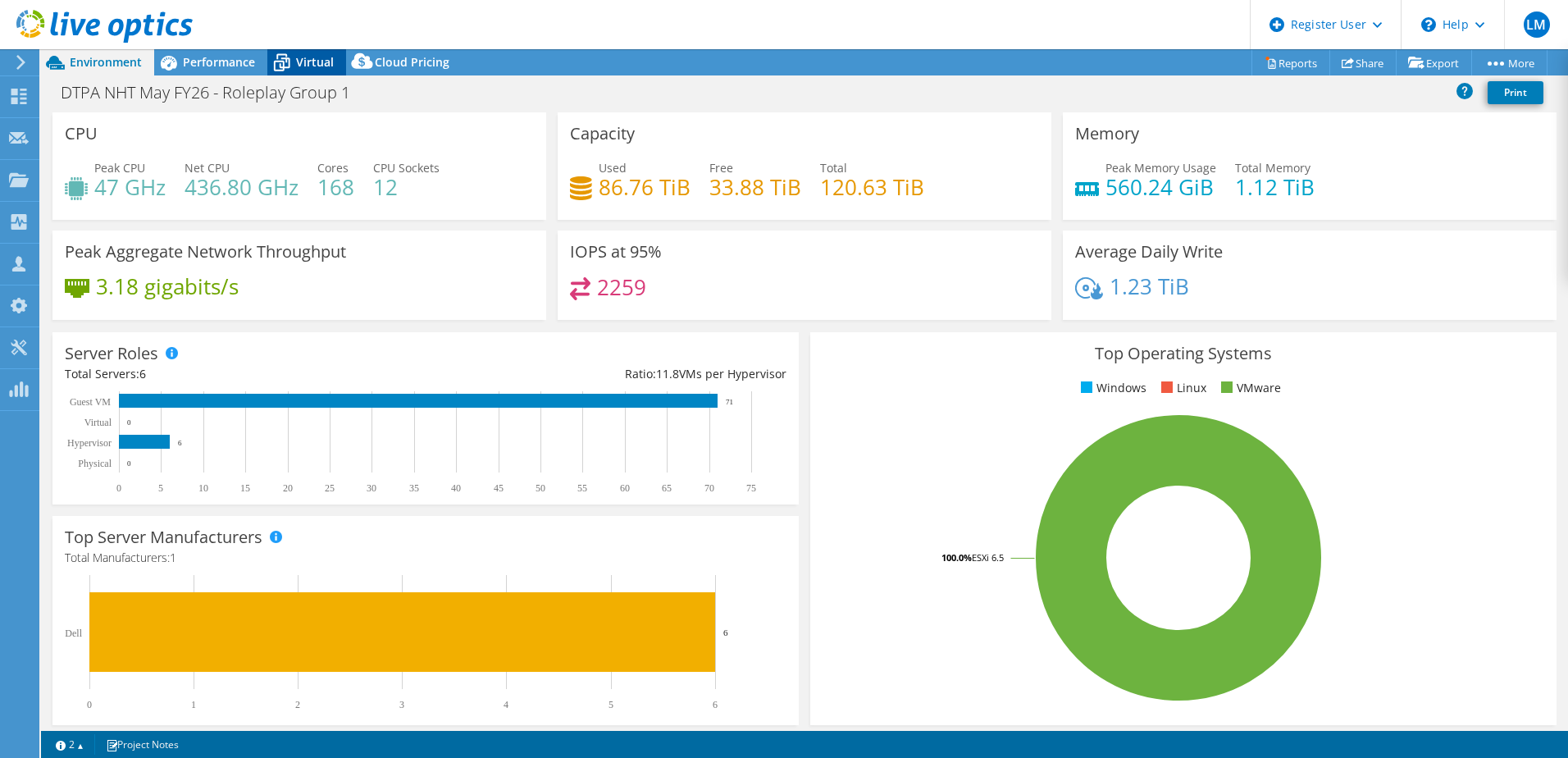
click at [316, 60] on span "Virtual" at bounding box center [315, 62] width 38 height 16
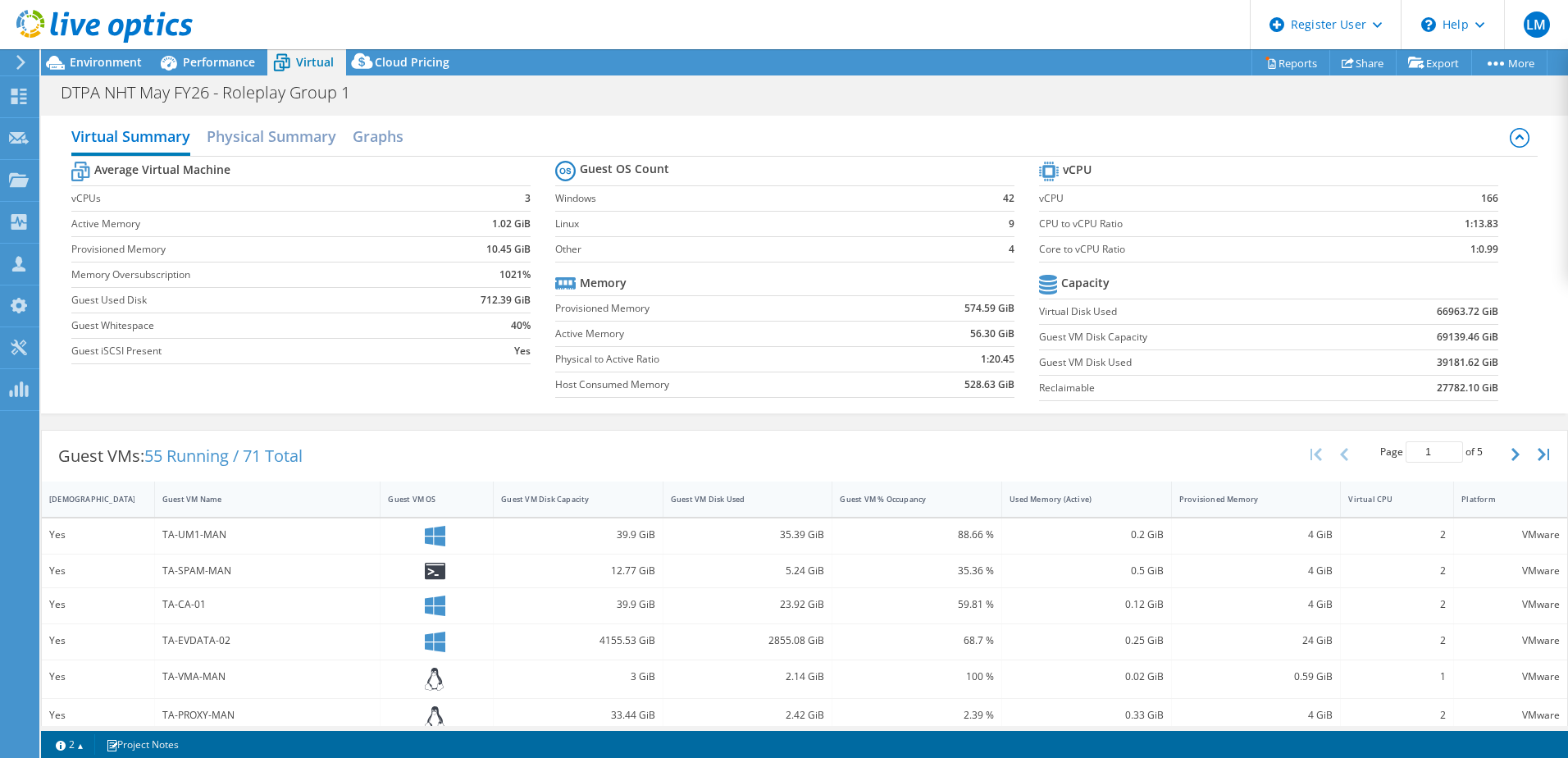
click at [107, 47] on div at bounding box center [96, 27] width 192 height 55
click at [102, 60] on span "Environment" at bounding box center [105, 62] width 72 height 16
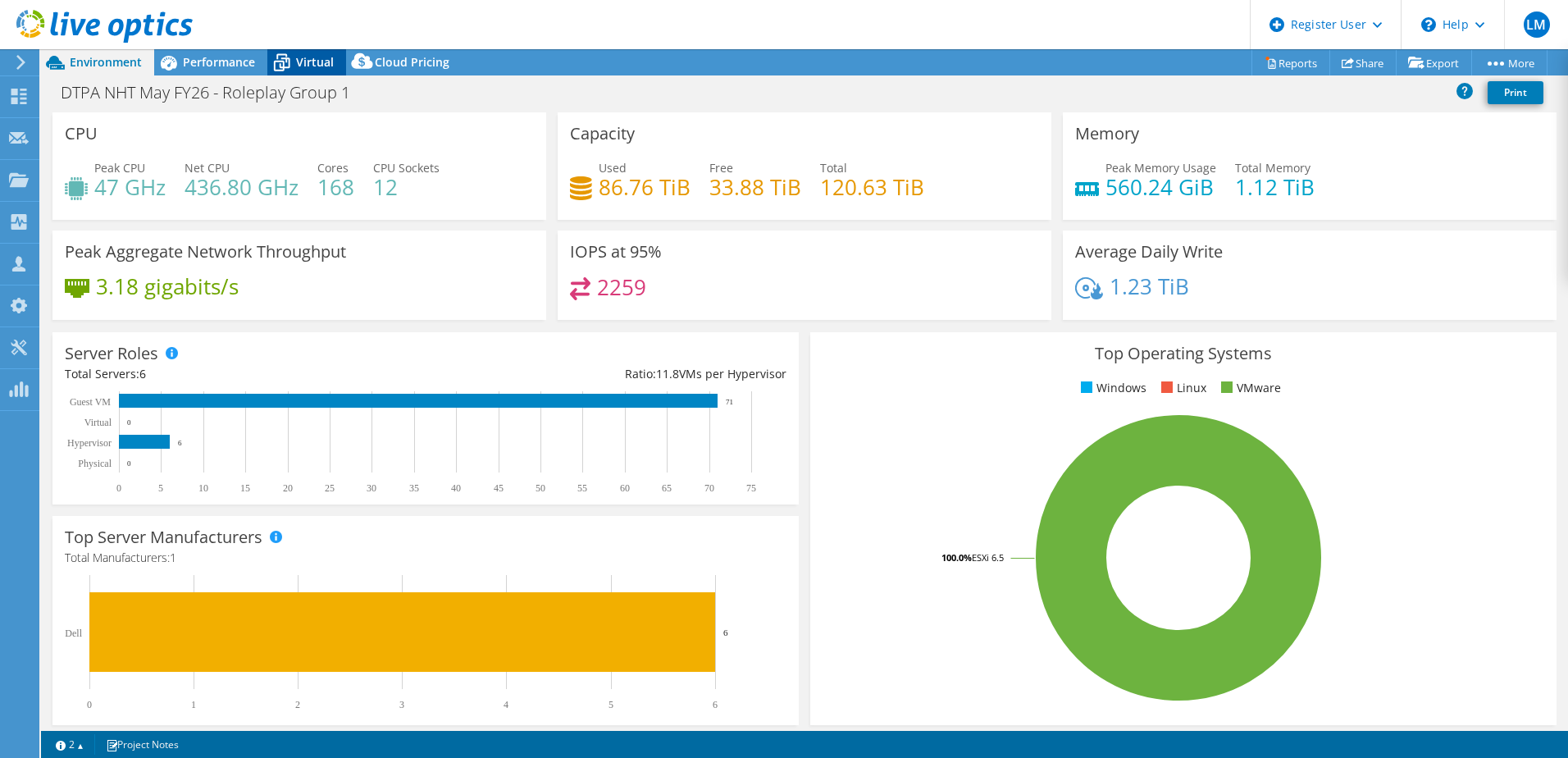
click at [304, 62] on span "Virtual" at bounding box center [315, 62] width 38 height 16
